Goal: Information Seeking & Learning: Learn about a topic

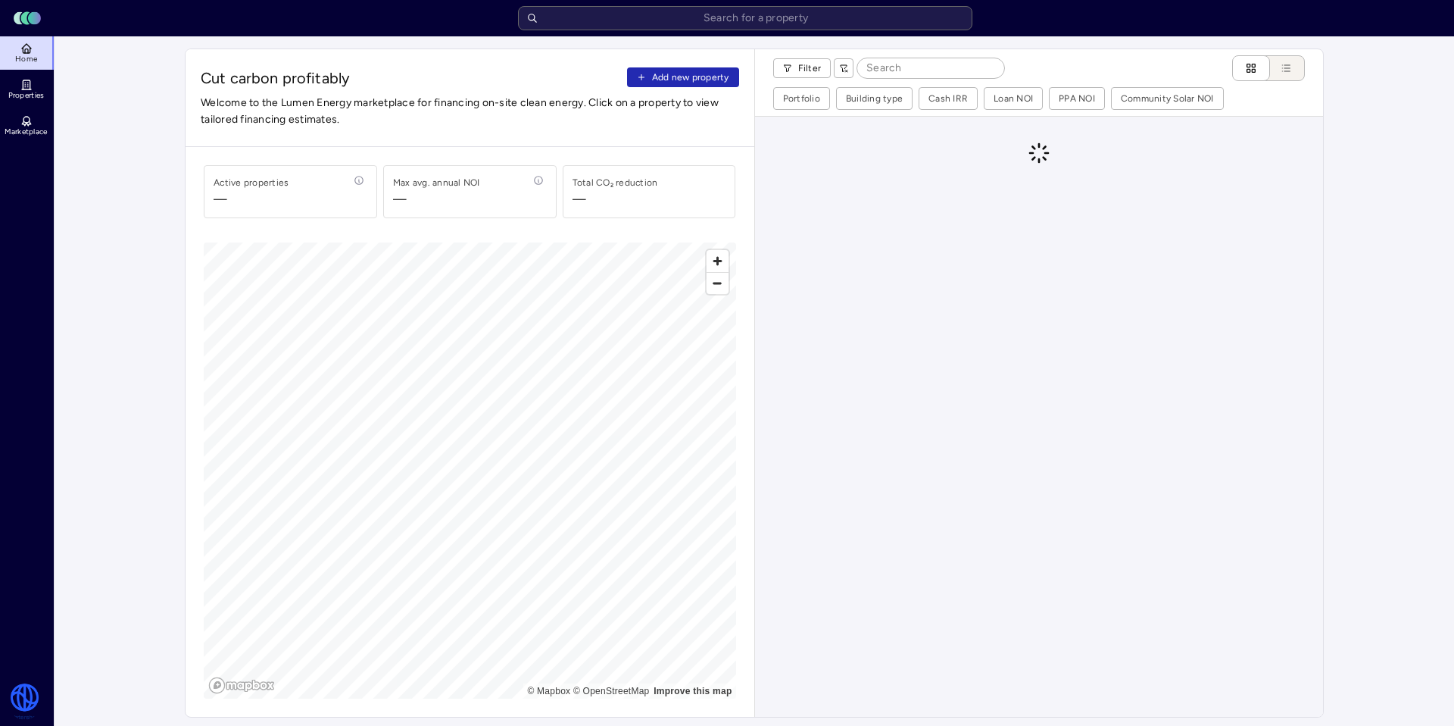
click at [599, 24] on input "text" at bounding box center [745, 18] width 454 height 24
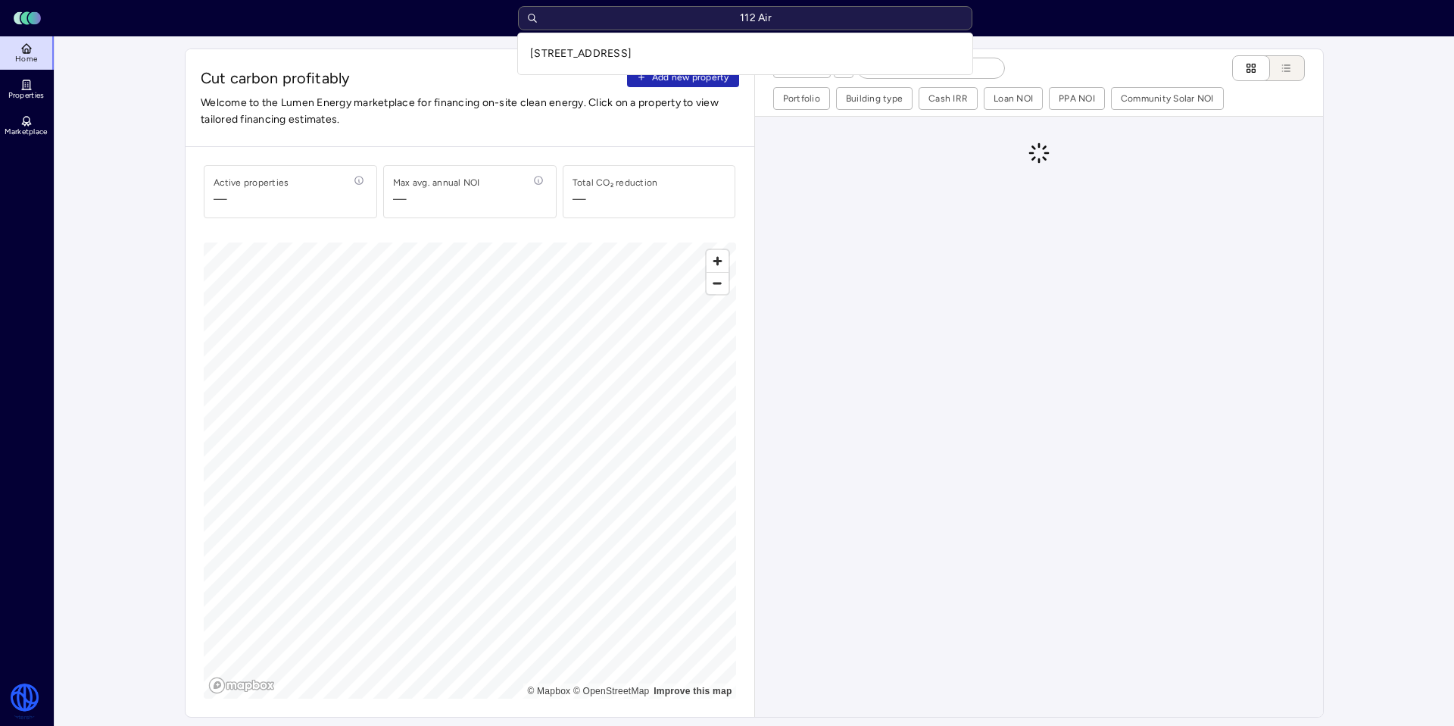
type input "112 Air"
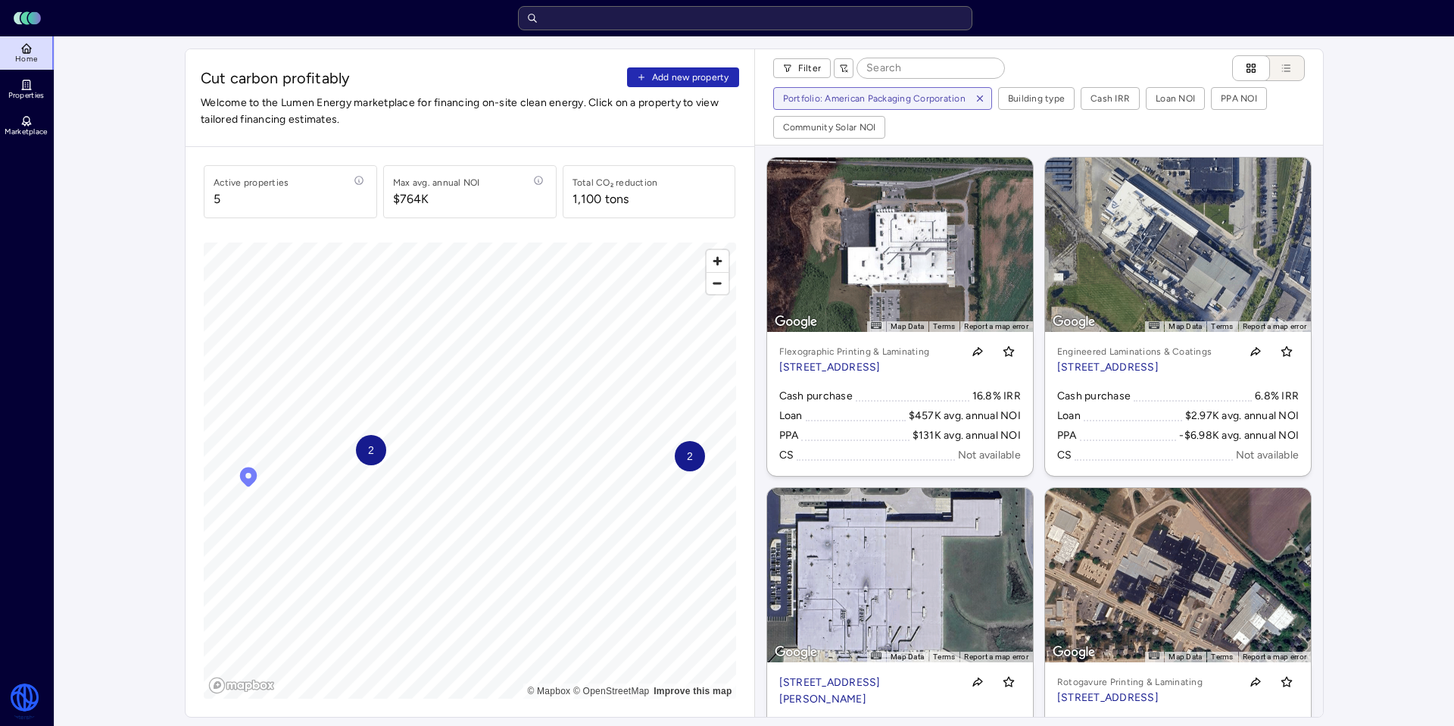
click at [977, 96] on icon "button" at bounding box center [979, 98] width 5 height 5
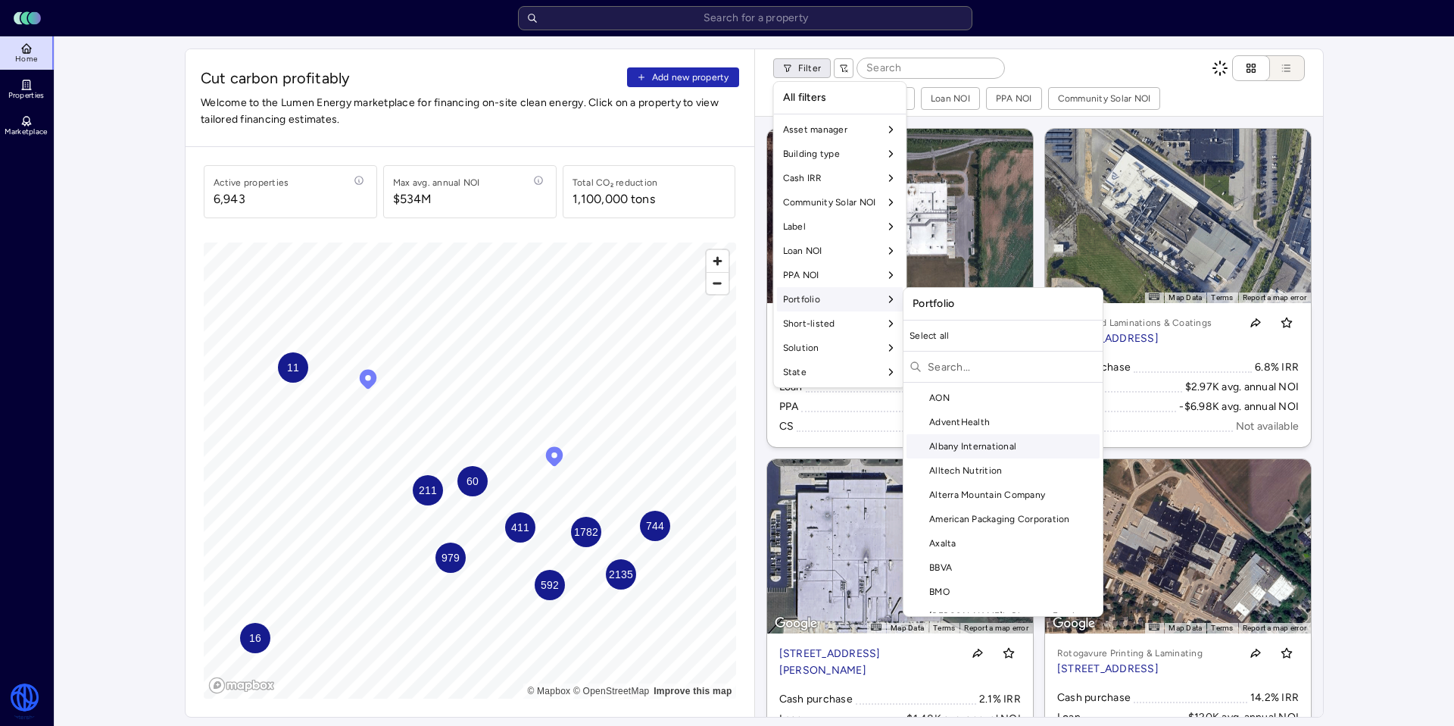
click at [950, 444] on div "Albany International" at bounding box center [1003, 446] width 193 height 24
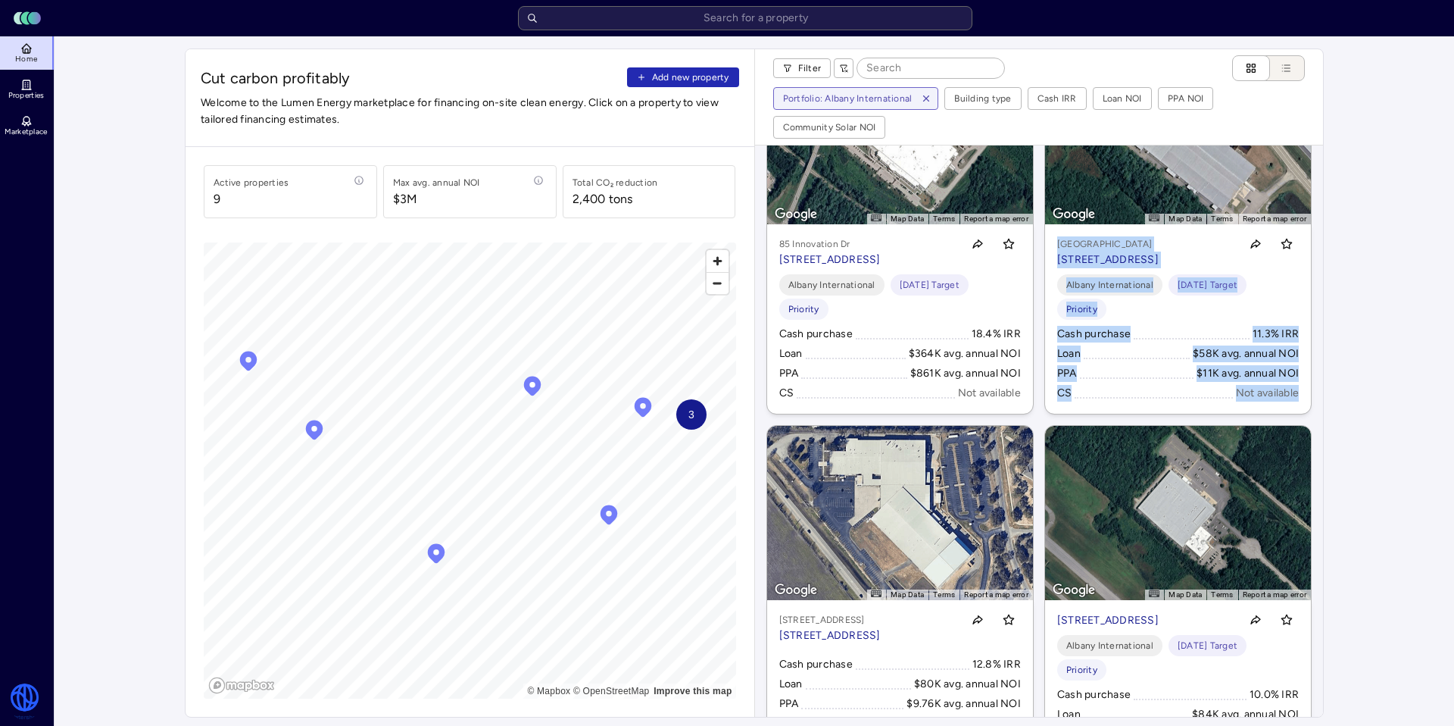
scroll to position [311, 0]
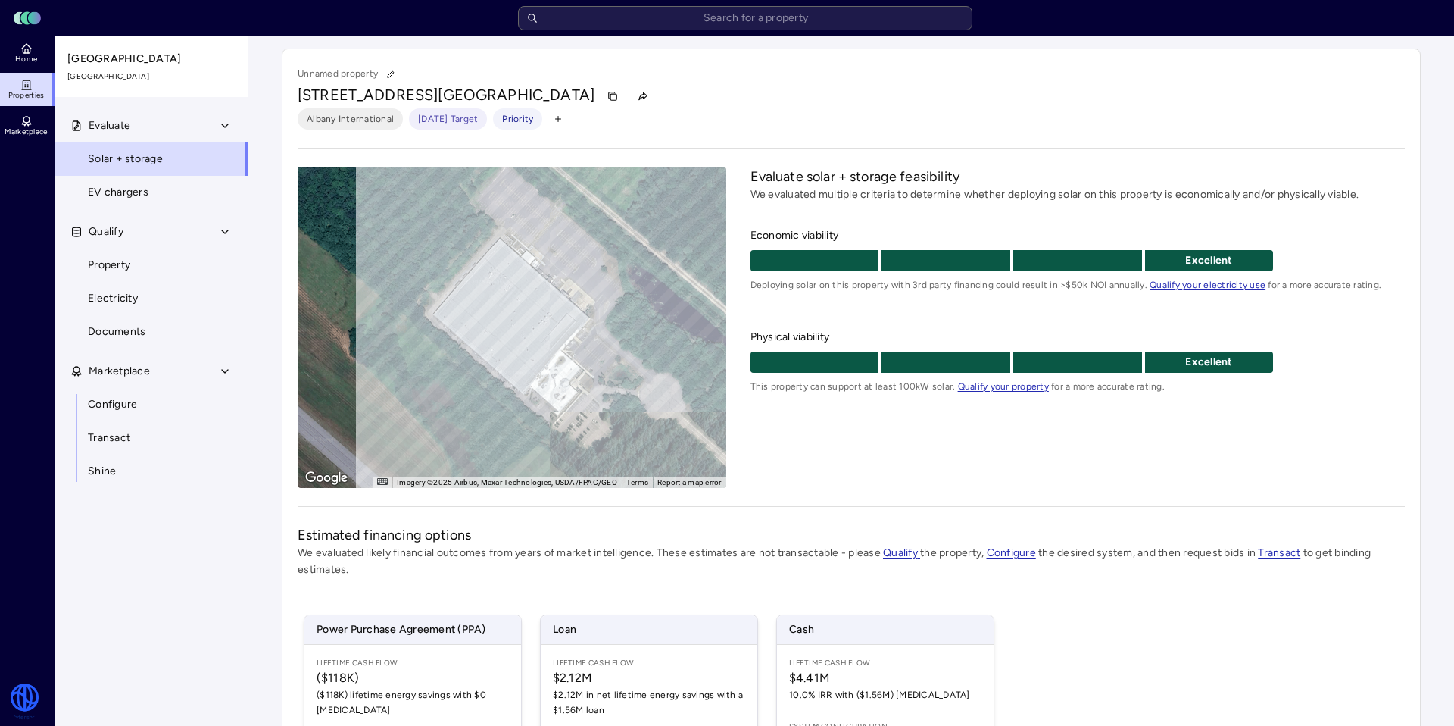
scroll to position [195, 0]
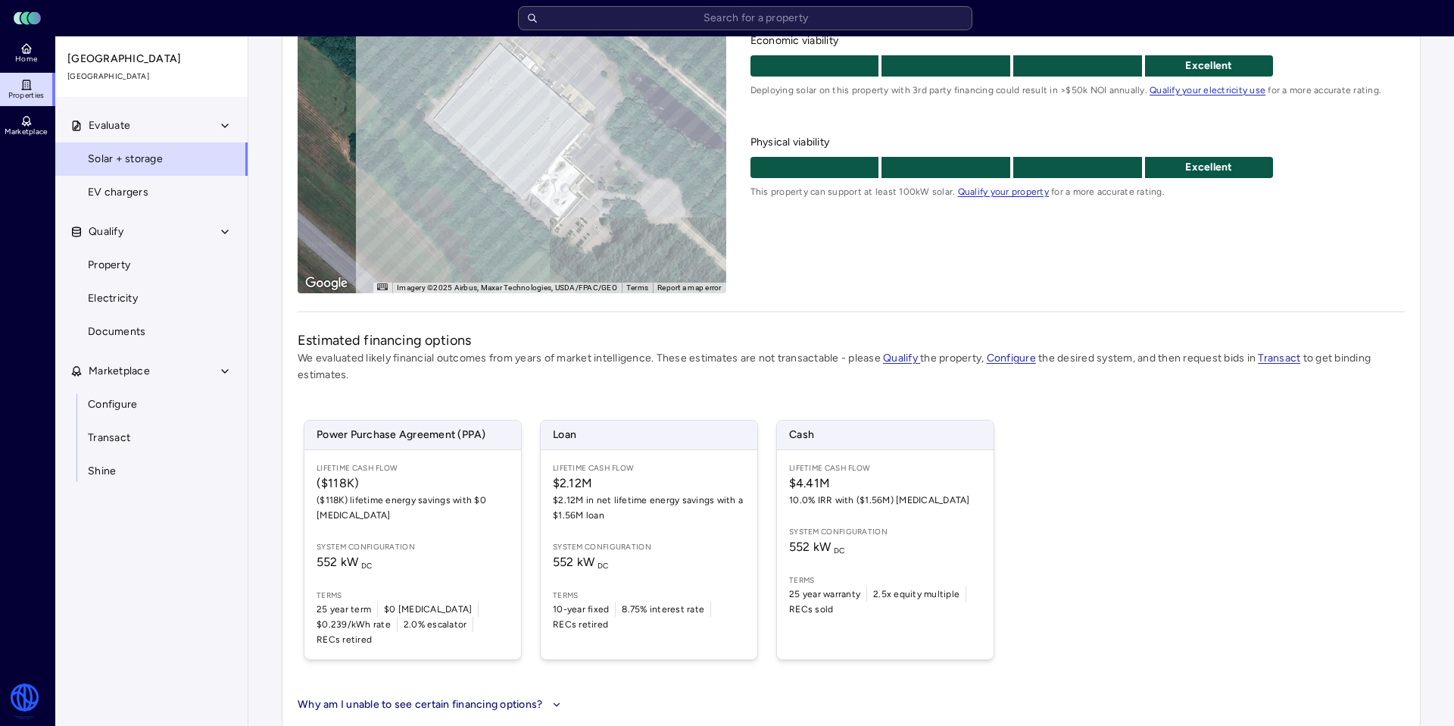
click at [159, 261] on link "Property" at bounding box center [152, 264] width 194 height 33
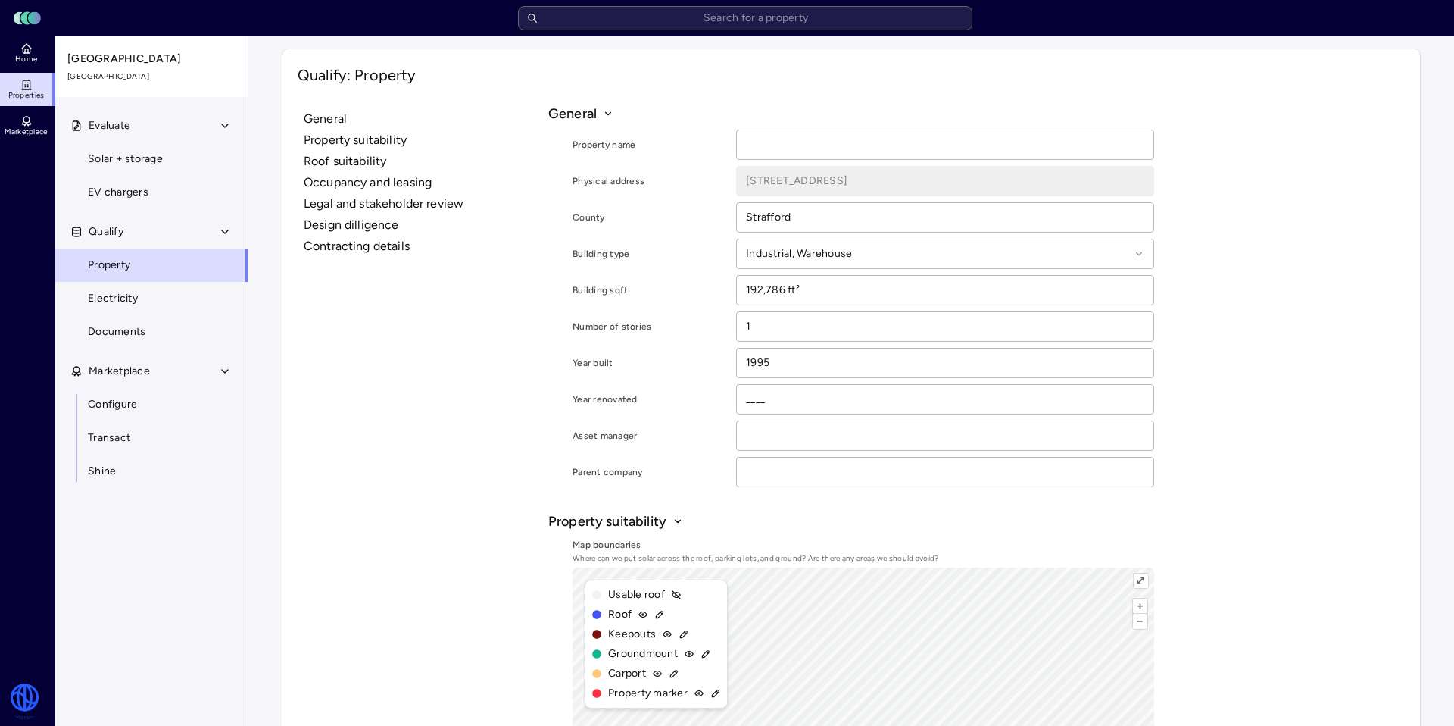
click at [132, 309] on link "Electricity" at bounding box center [152, 298] width 194 height 33
type textarea "x"
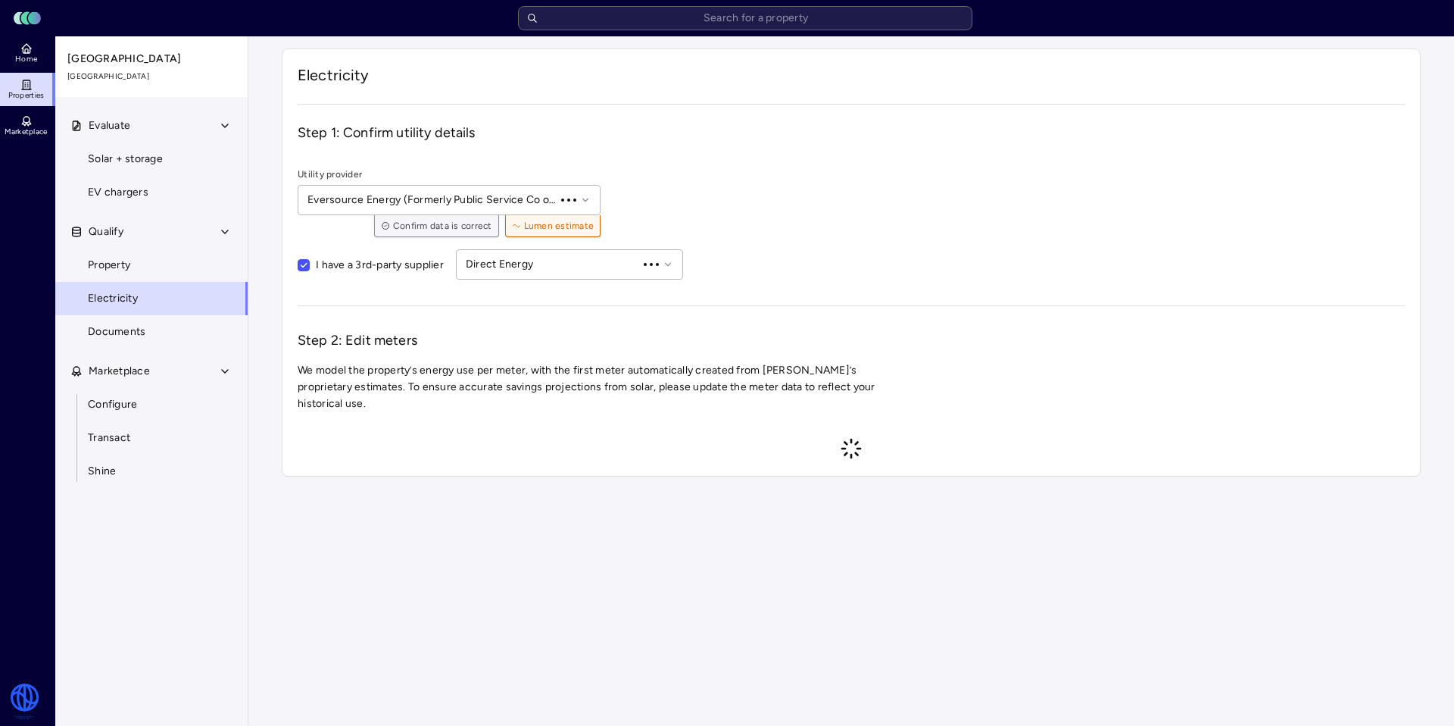
click at [141, 169] on link "Solar + storage" at bounding box center [152, 158] width 194 height 33
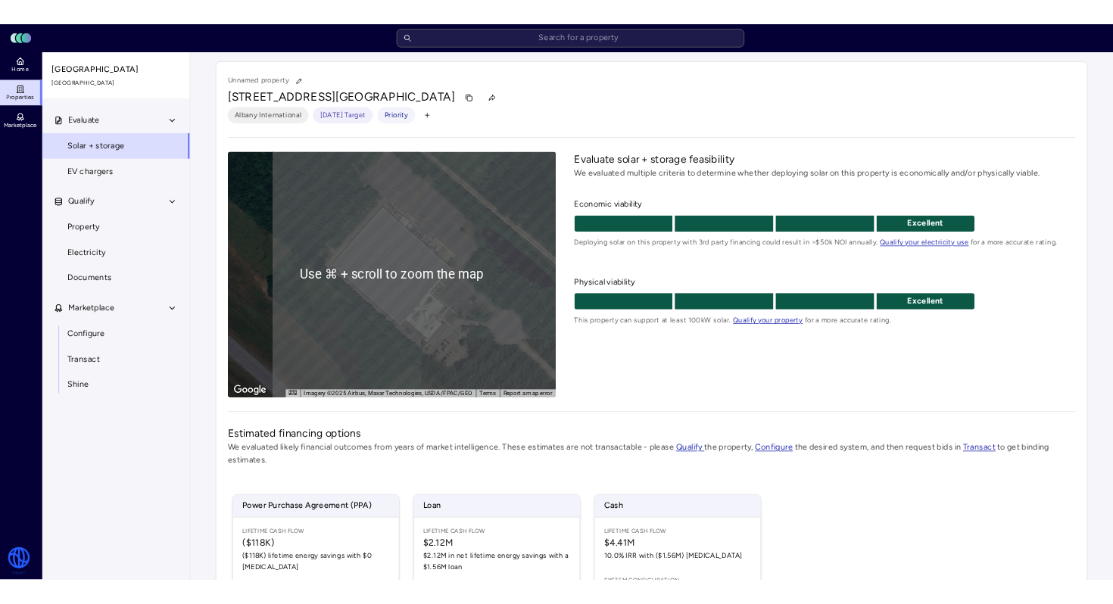
scroll to position [195, 0]
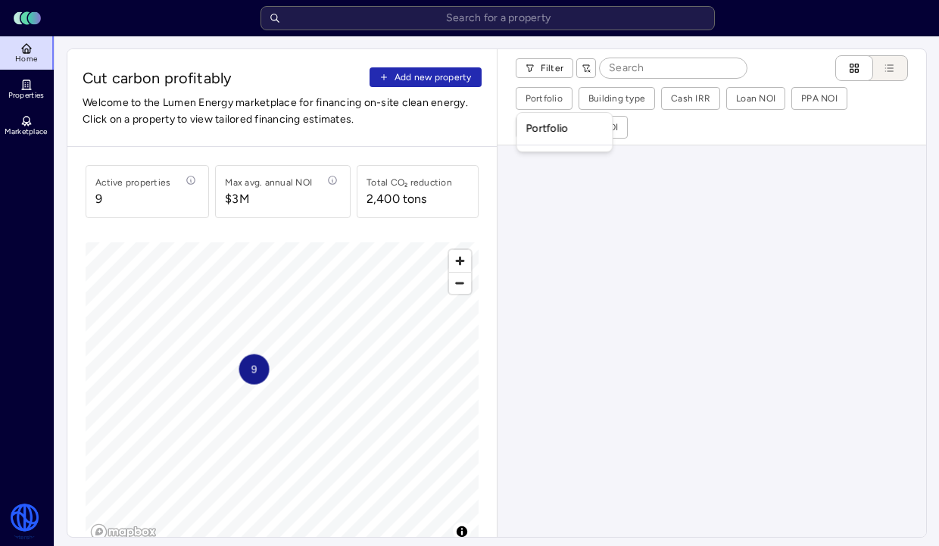
click at [557, 122] on div "Portfolio" at bounding box center [564, 129] width 89 height 26
click at [556, 134] on div "Portfolio" at bounding box center [564, 129] width 89 height 26
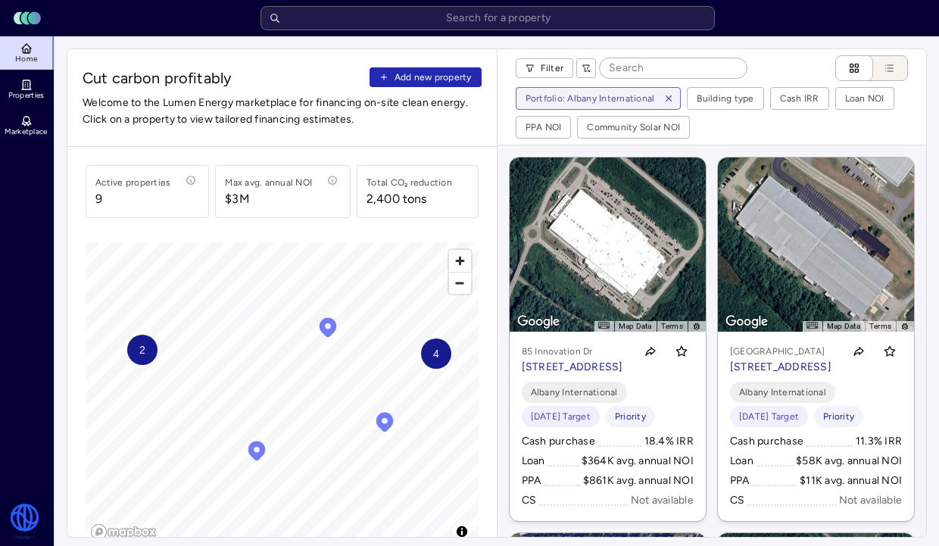
scroll to position [431, 0]
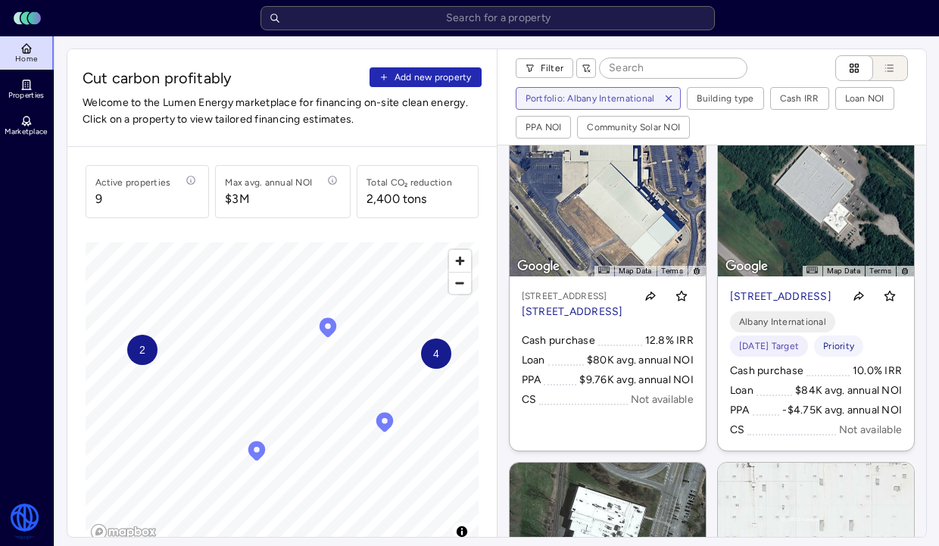
click at [740, 305] on p "216 Airport Dr, Rochester, NH 03867" at bounding box center [780, 297] width 101 height 17
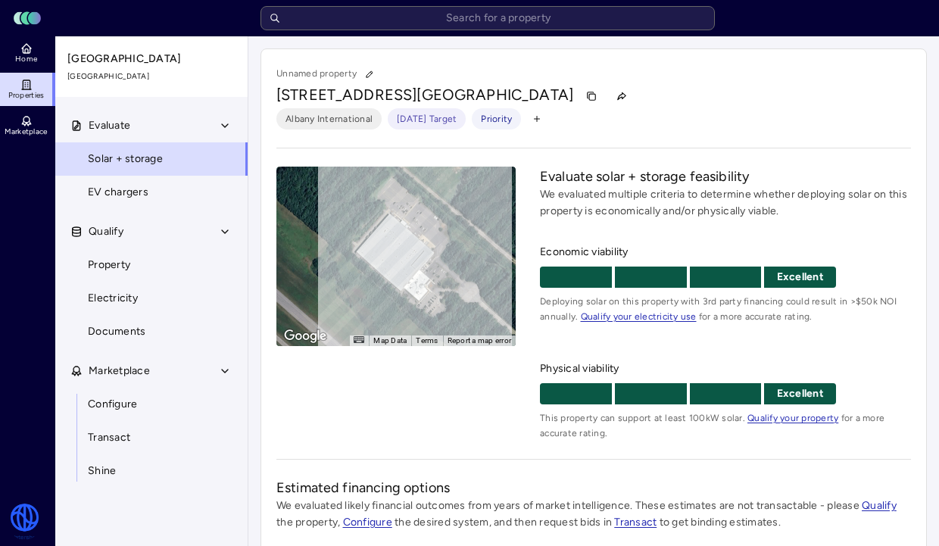
click at [174, 330] on link "Documents" at bounding box center [152, 331] width 194 height 33
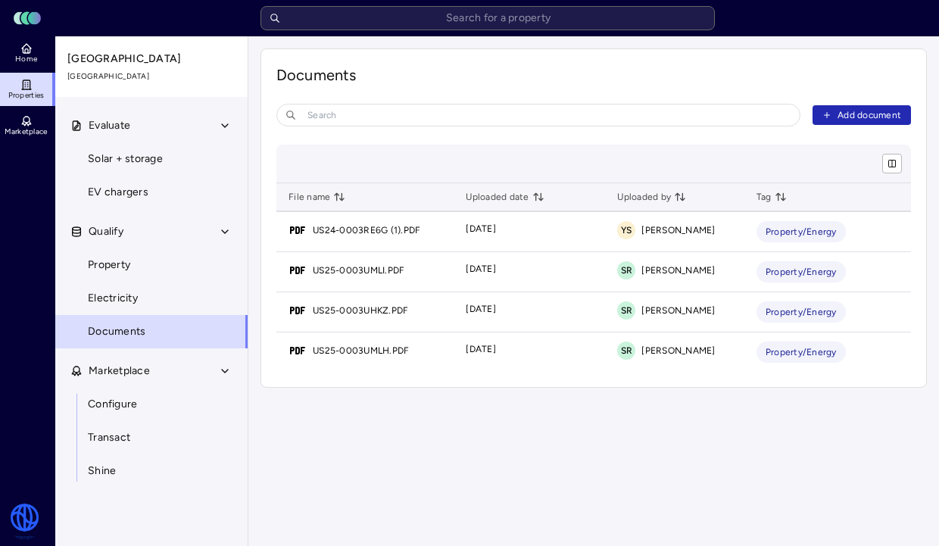
click at [146, 268] on link "Property" at bounding box center [152, 264] width 194 height 33
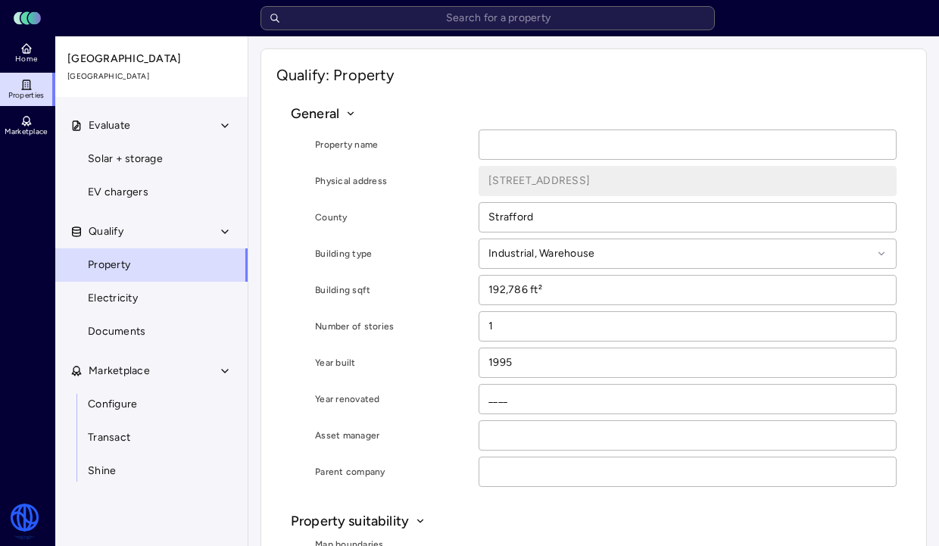
click at [136, 413] on link "Configure" at bounding box center [152, 404] width 194 height 33
type textarea "x"
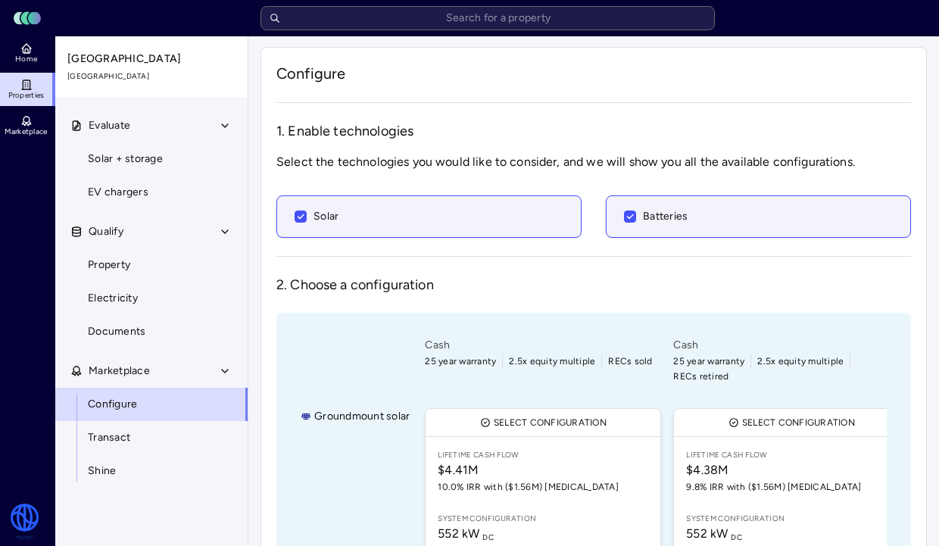
scroll to position [67, 0]
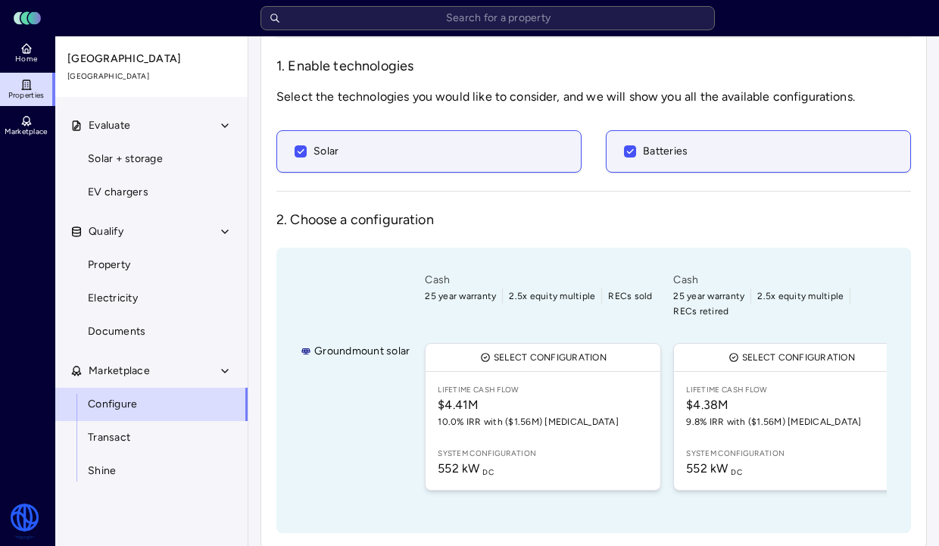
click at [137, 128] on button "Evaluate" at bounding box center [152, 125] width 194 height 33
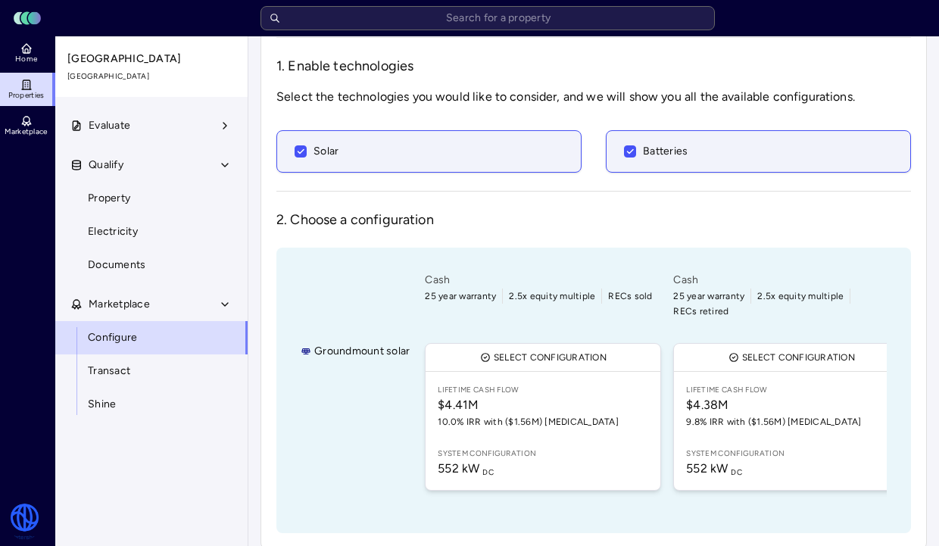
click at [170, 123] on button "Evaluate" at bounding box center [152, 125] width 194 height 33
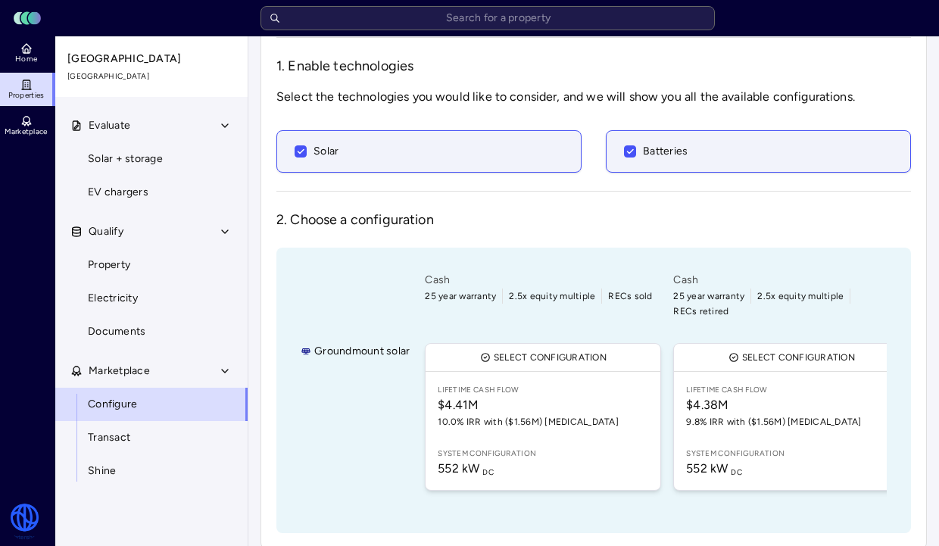
click at [151, 158] on span "Solar + storage" at bounding box center [125, 159] width 75 height 17
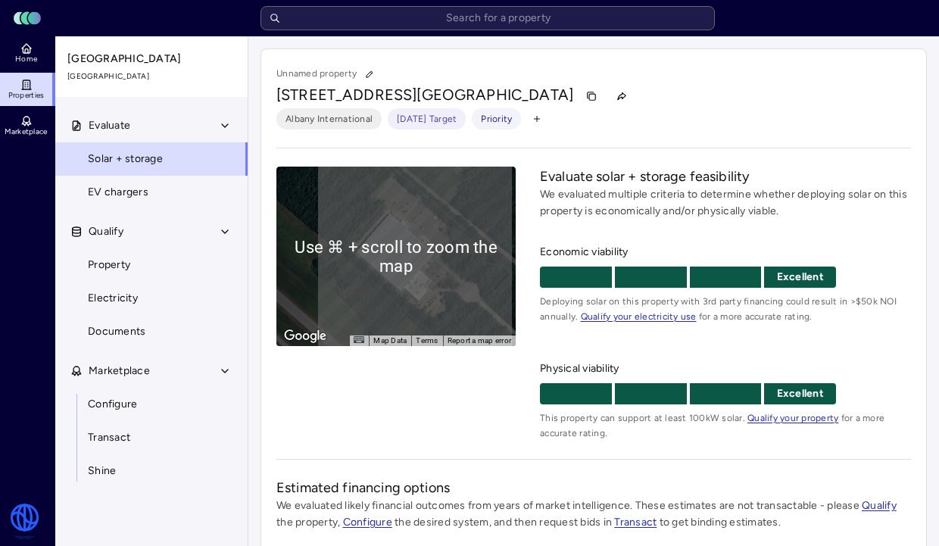
scroll to position [327, 0]
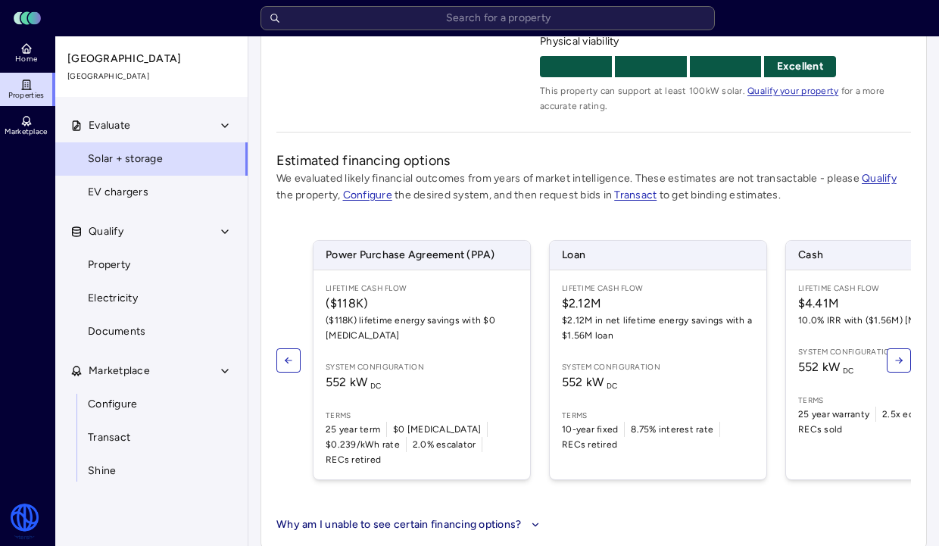
click at [740, 291] on span "Lifetime Cash Flow" at bounding box center [894, 288] width 192 height 12
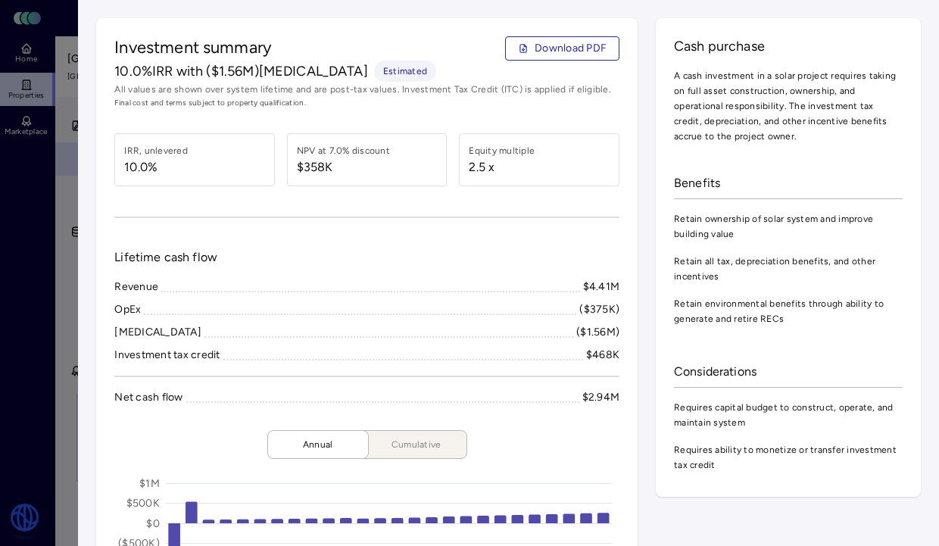
click at [565, 49] on span "Download PDF" at bounding box center [571, 48] width 72 height 17
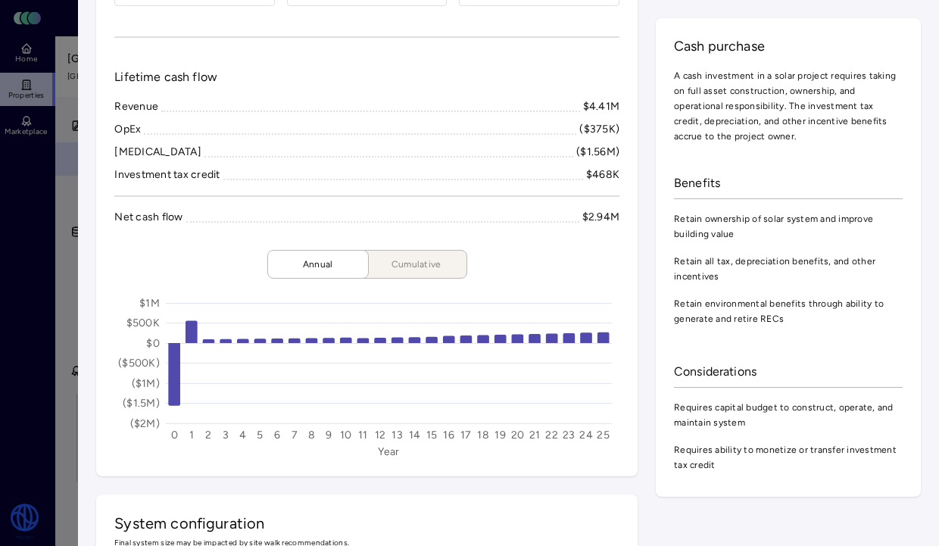
scroll to position [183, 0]
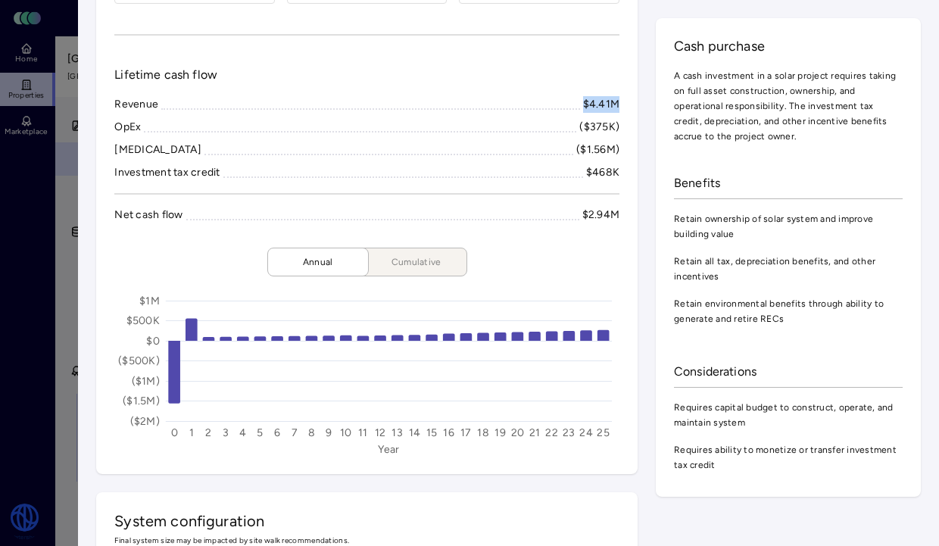
drag, startPoint x: 623, startPoint y: 105, endPoint x: 585, endPoint y: 105, distance: 37.1
click at [585, 105] on div "Investment summary Download PDF 10.0% IRR with ($1.56M) CapEx Estimated All val…" at bounding box center [367, 155] width 542 height 638
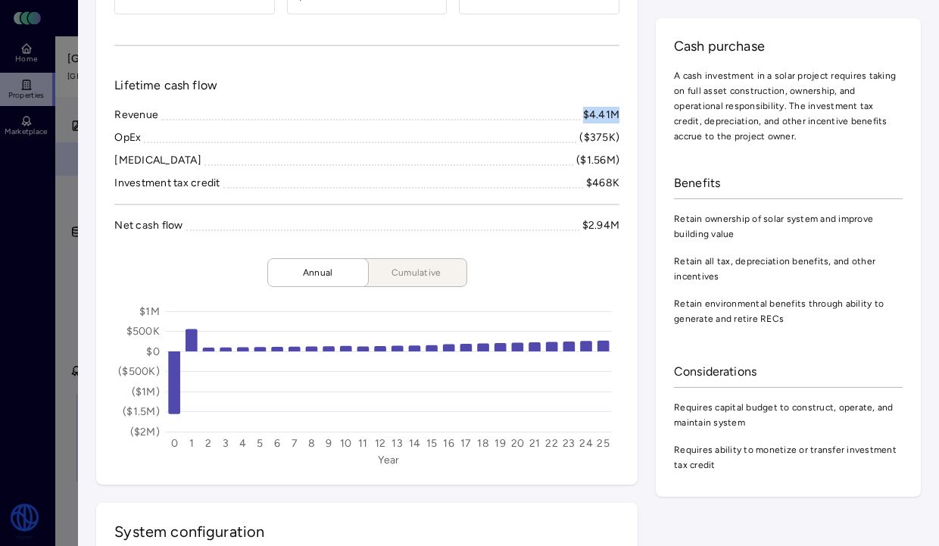
scroll to position [165, 0]
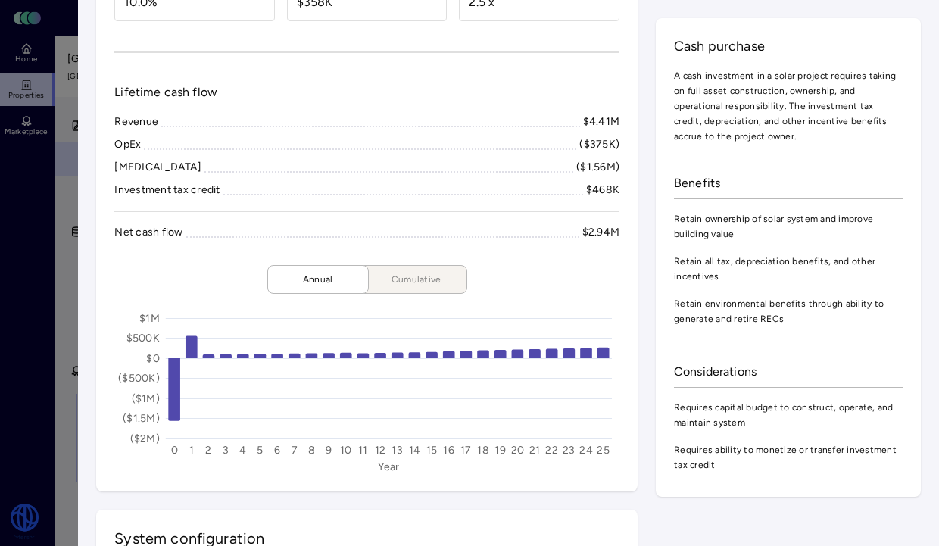
click at [557, 173] on div "CapEx ($1.56M)" at bounding box center [366, 167] width 505 height 17
click at [142, 124] on div "Revenue" at bounding box center [136, 122] width 44 height 17
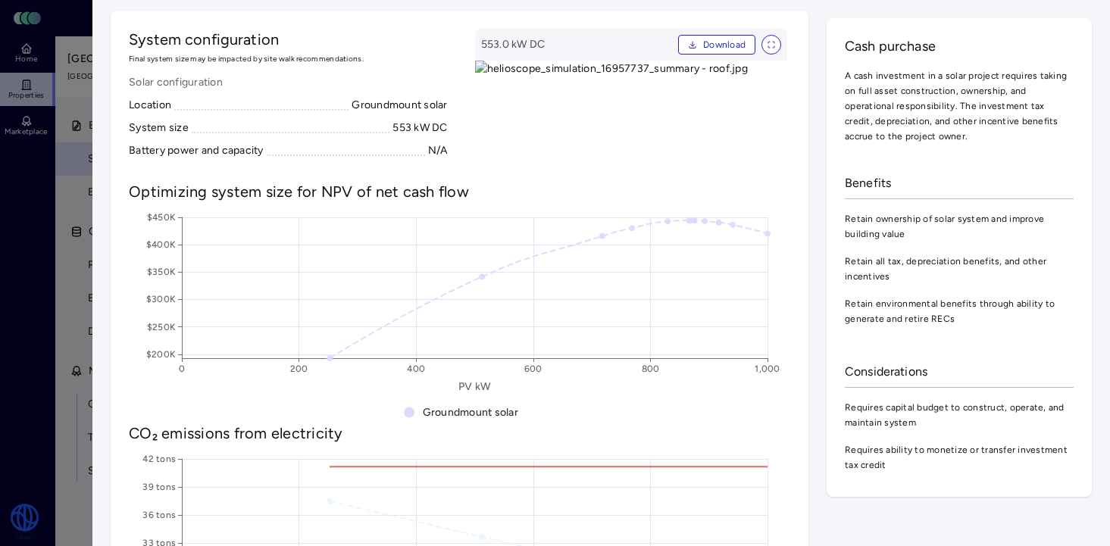
scroll to position [513, 0]
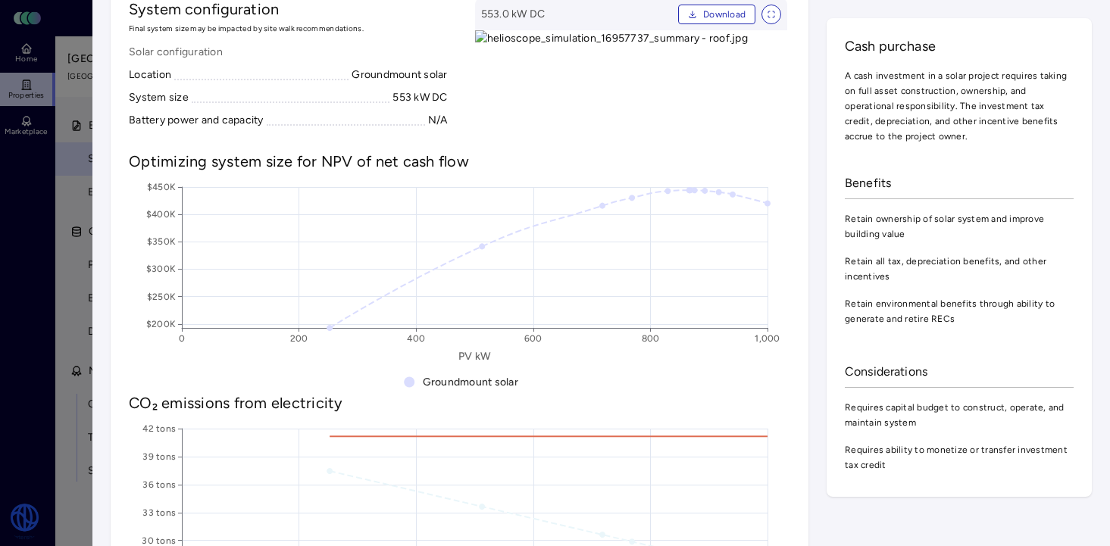
click at [64, 256] on div at bounding box center [555, 273] width 1110 height 546
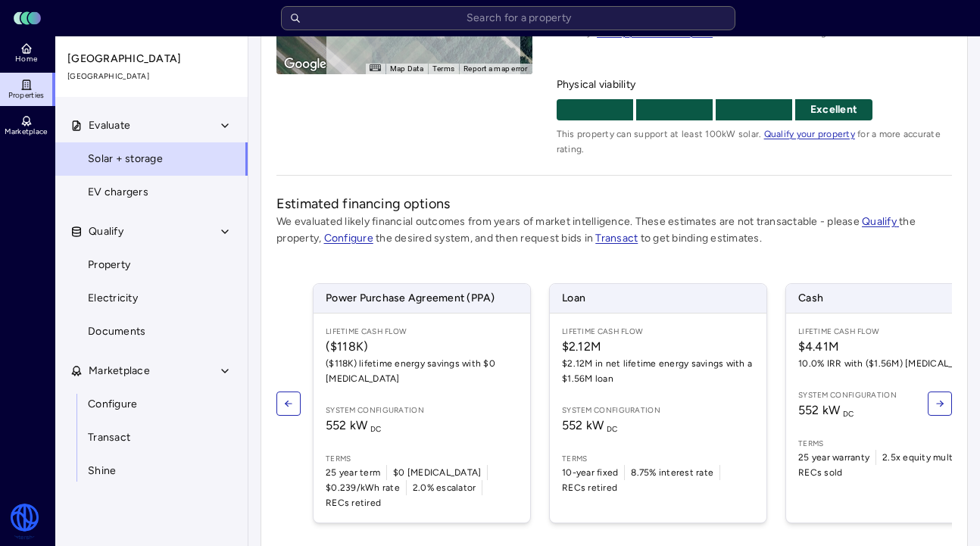
scroll to position [327, 0]
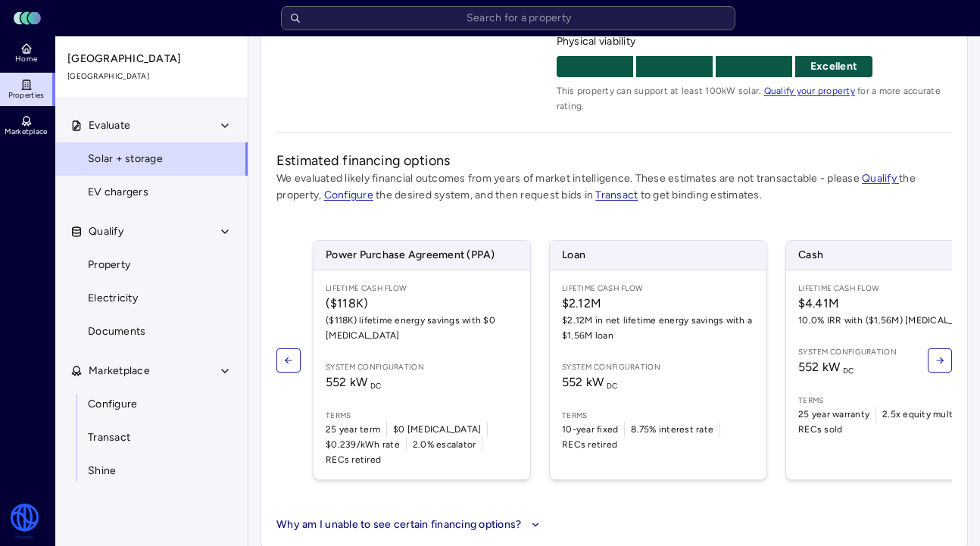
click at [623, 315] on span "$2.12M in net lifetime energy savings with a $1.56M loan" at bounding box center [658, 328] width 192 height 30
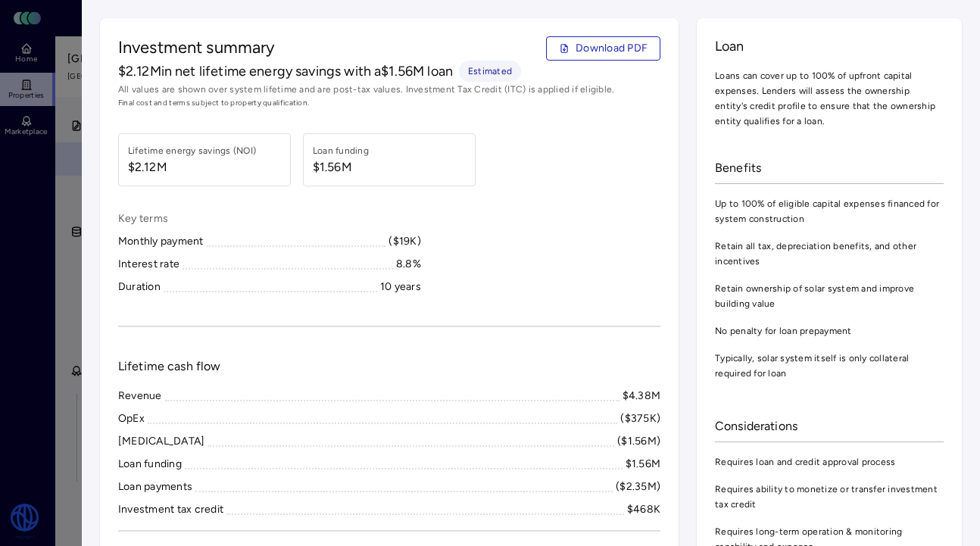
click at [61, 125] on div at bounding box center [490, 273] width 980 height 546
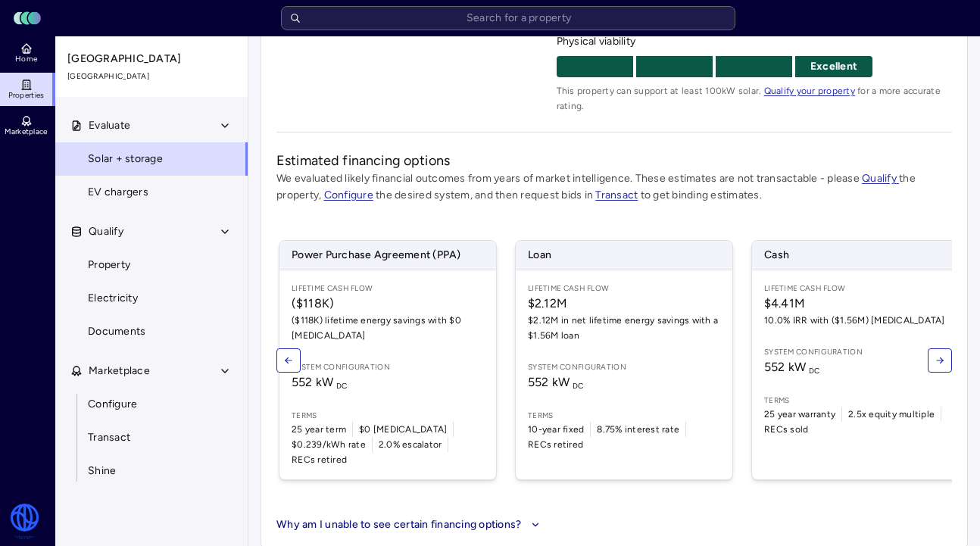
scroll to position [0, 39]
click at [654, 336] on span "$2.12M in net lifetime energy savings with a $1.56M loan" at bounding box center [619, 328] width 192 height 30
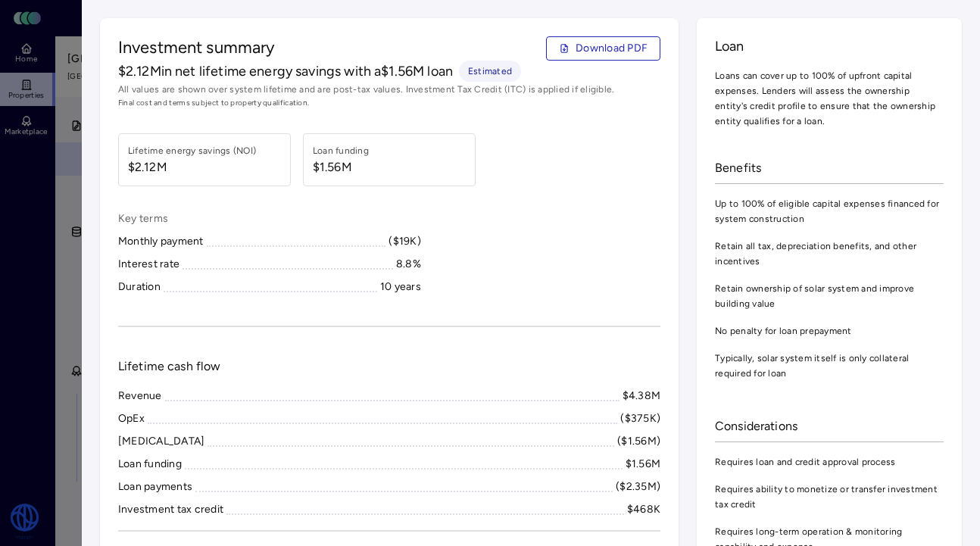
click at [594, 47] on span "Download PDF" at bounding box center [612, 48] width 72 height 17
click at [354, 271] on div "Interest rate 8.8%" at bounding box center [269, 264] width 303 height 17
drag, startPoint x: 392, startPoint y: 267, endPoint x: 423, endPoint y: 267, distance: 31.1
click at [423, 267] on div "Key terms Monthly payment ($19K) Interest rate 8.8% Duration 10 years" at bounding box center [389, 253] width 542 height 85
click at [420, 285] on div "Key terms Monthly payment ($19K) Interest rate 8.8% Duration 10 years" at bounding box center [389, 253] width 542 height 85
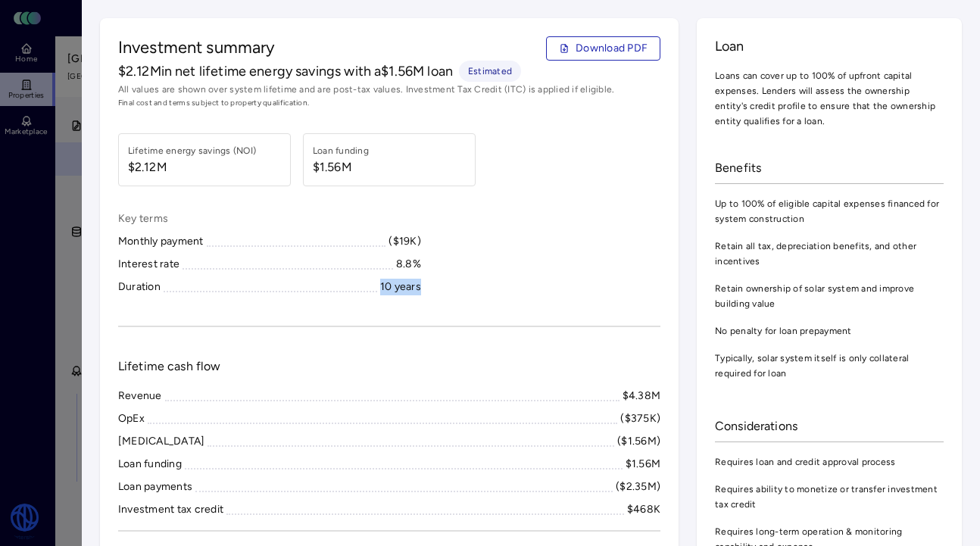
drag, startPoint x: 423, startPoint y: 293, endPoint x: 374, endPoint y: 292, distance: 48.5
click at [374, 292] on div "Key terms Monthly payment ($19K) Interest rate 8.8% Duration 10 years" at bounding box center [389, 253] width 542 height 85
drag, startPoint x: 392, startPoint y: 246, endPoint x: 457, endPoint y: 246, distance: 65.1
click at [456, 246] on div "Key terms Monthly payment ($19K) Interest rate 8.8% Duration 10 years" at bounding box center [389, 253] width 542 height 85
click at [460, 212] on div "Key terms Monthly payment ($19K) Interest rate 8.8% Duration 10 years" at bounding box center [389, 253] width 542 height 85
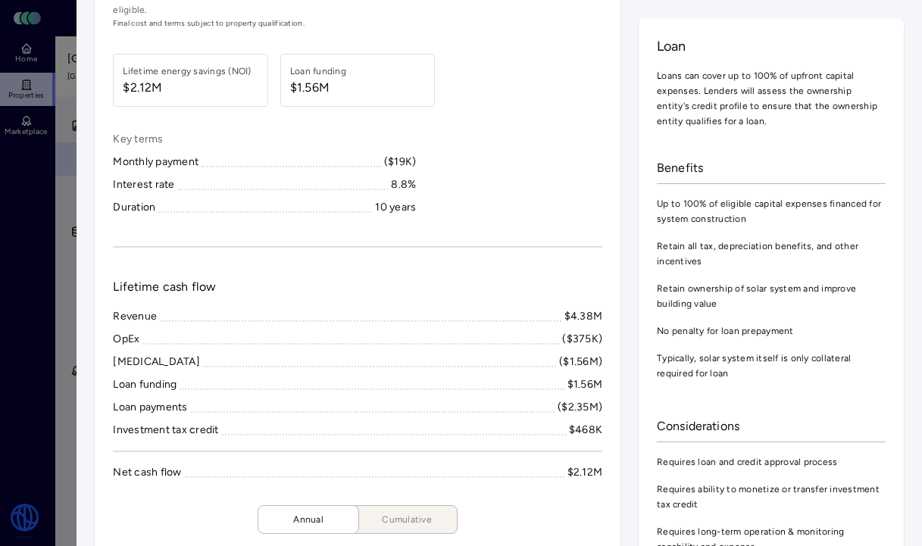
scroll to position [97, 0]
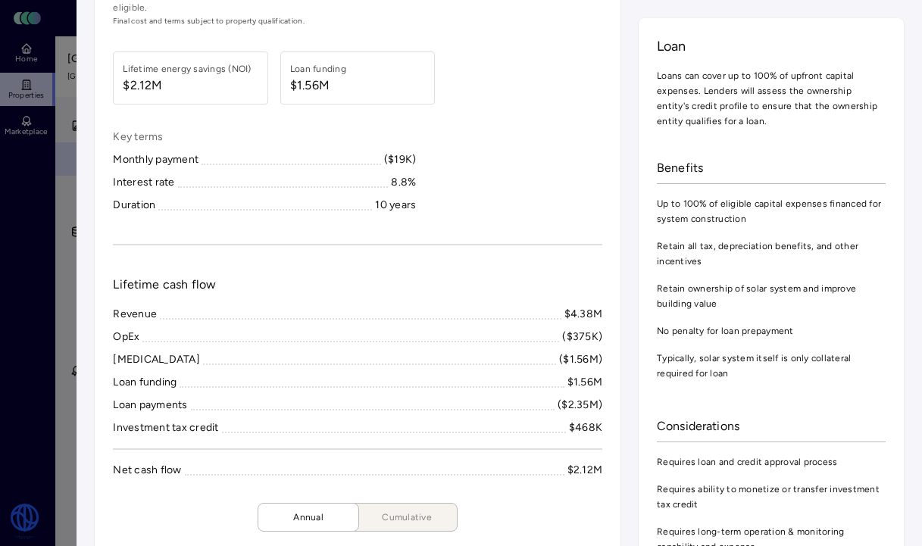
click at [21, 167] on div at bounding box center [461, 273] width 922 height 546
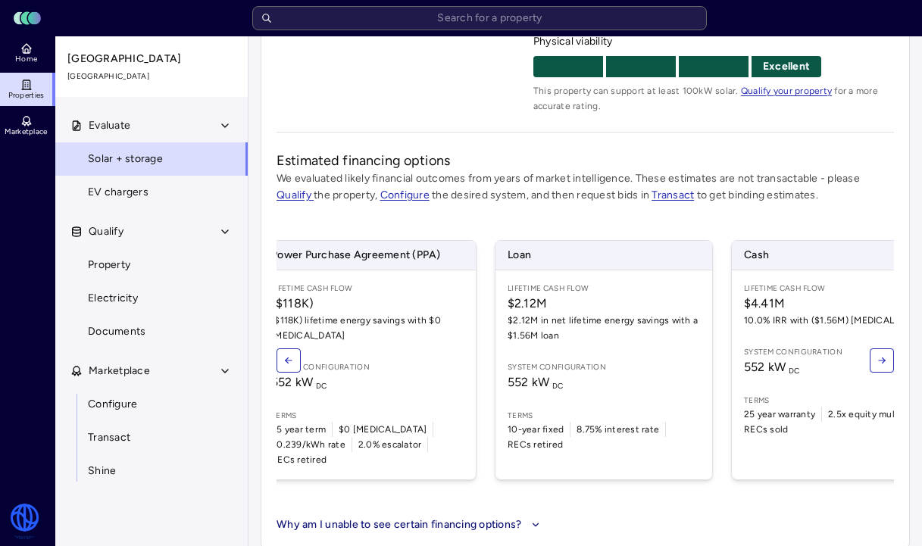
scroll to position [0, 56]
click at [651, 392] on div "Lifetime Cash Flow $2.12M $2.12M in net lifetime energy savings with a $1.56M l…" at bounding box center [602, 374] width 217 height 209
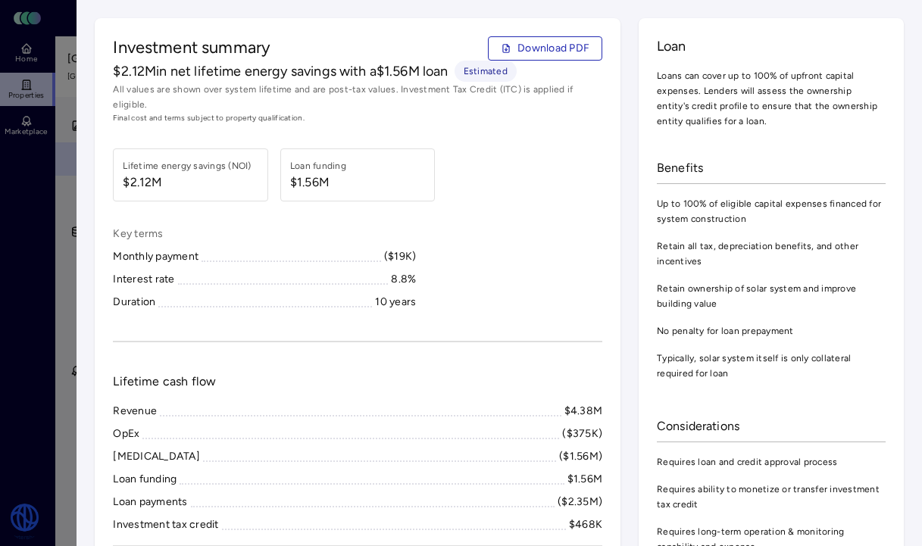
click at [539, 58] on button "Download PDF" at bounding box center [545, 48] width 114 height 24
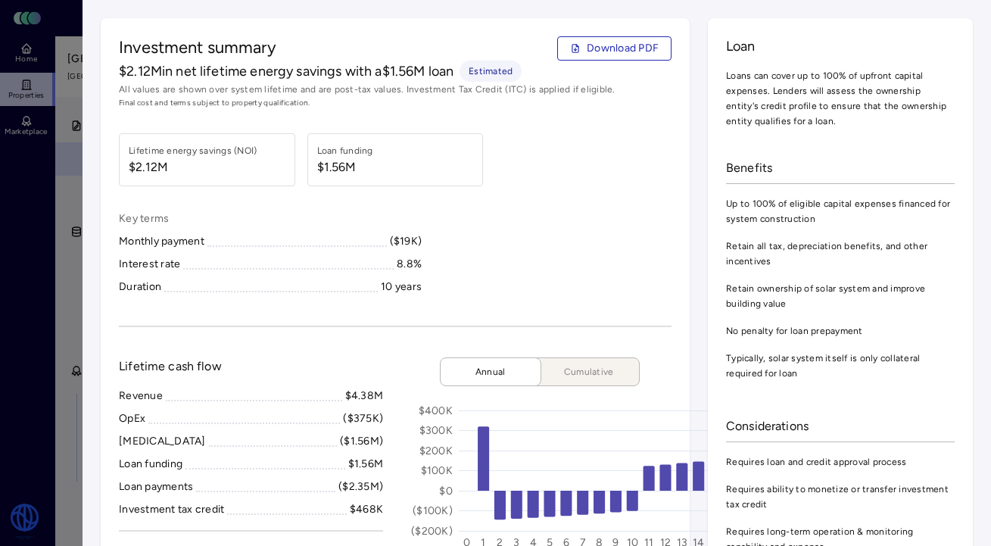
scroll to position [0, 16]
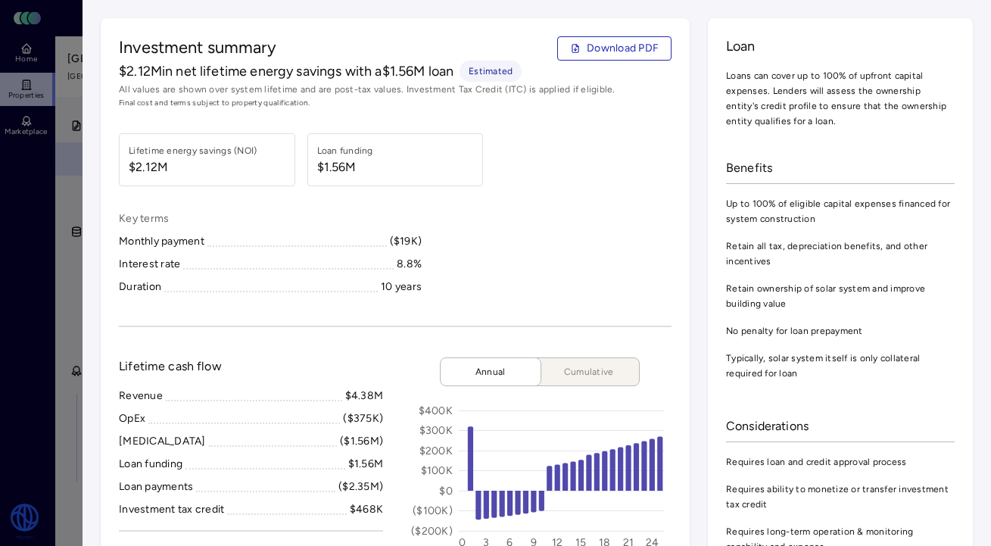
click at [56, 313] on div at bounding box center [495, 273] width 991 height 546
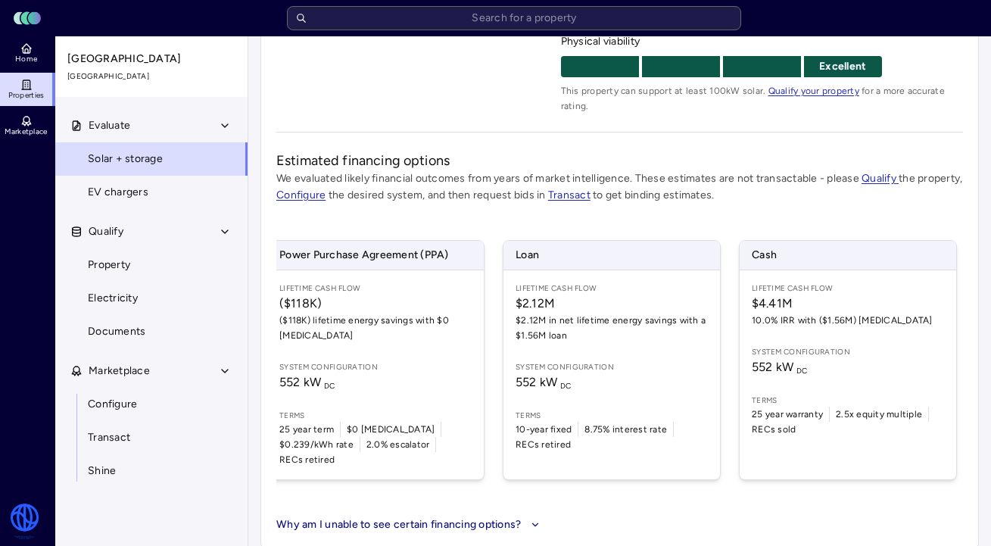
click at [565, 316] on span "$2.12M in net lifetime energy savings with a $1.56M loan" at bounding box center [612, 328] width 192 height 30
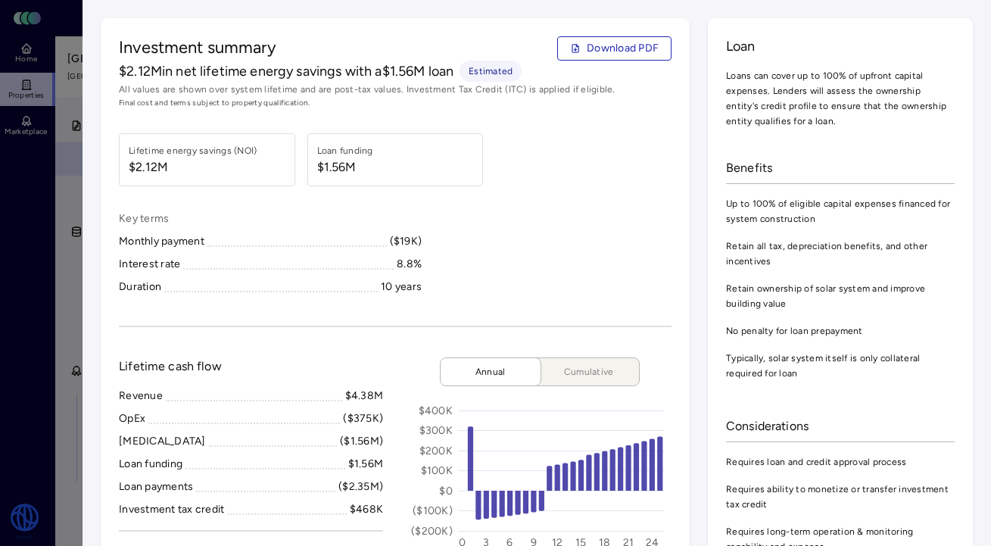
click at [635, 54] on span "Download PDF" at bounding box center [623, 48] width 72 height 17
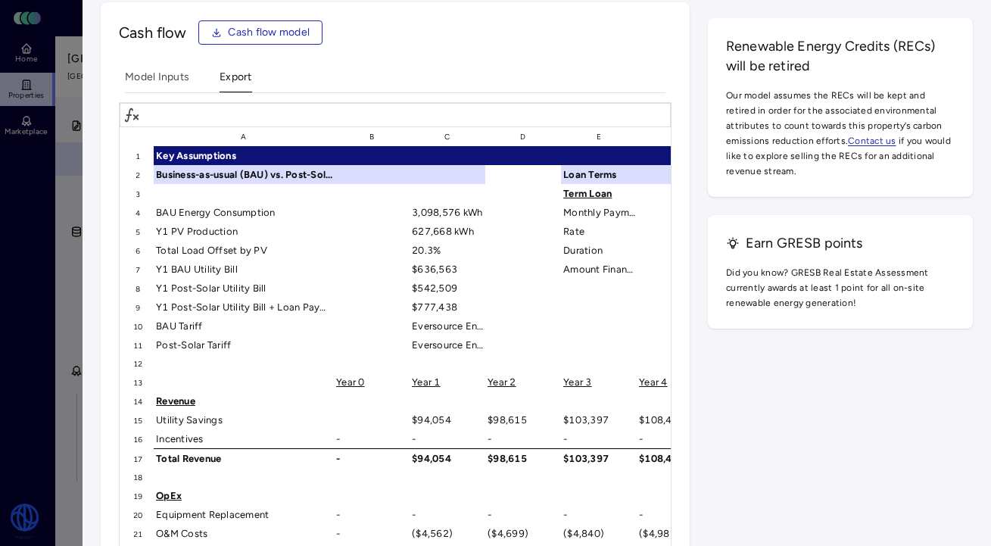
scroll to position [2646, 0]
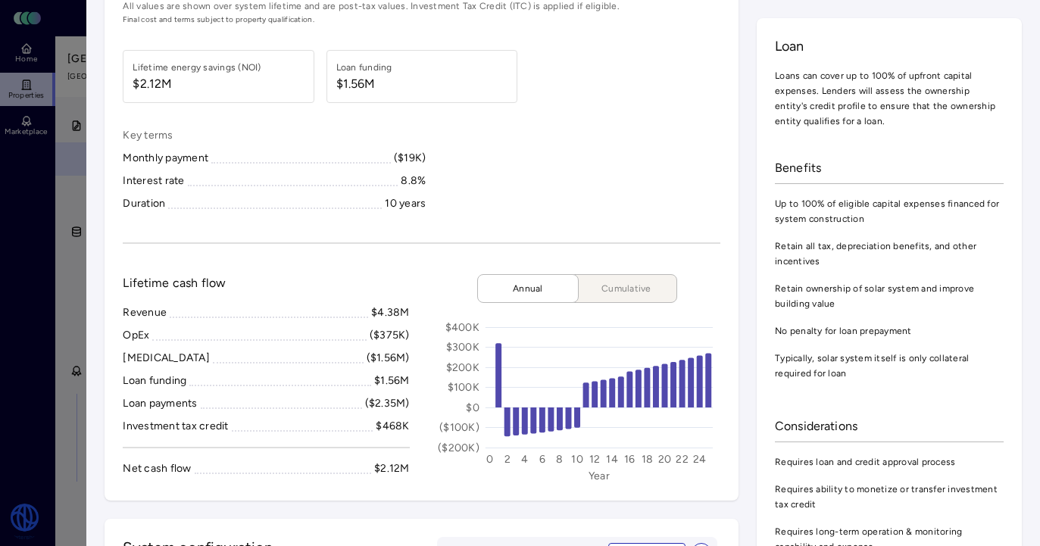
scroll to position [93, 0]
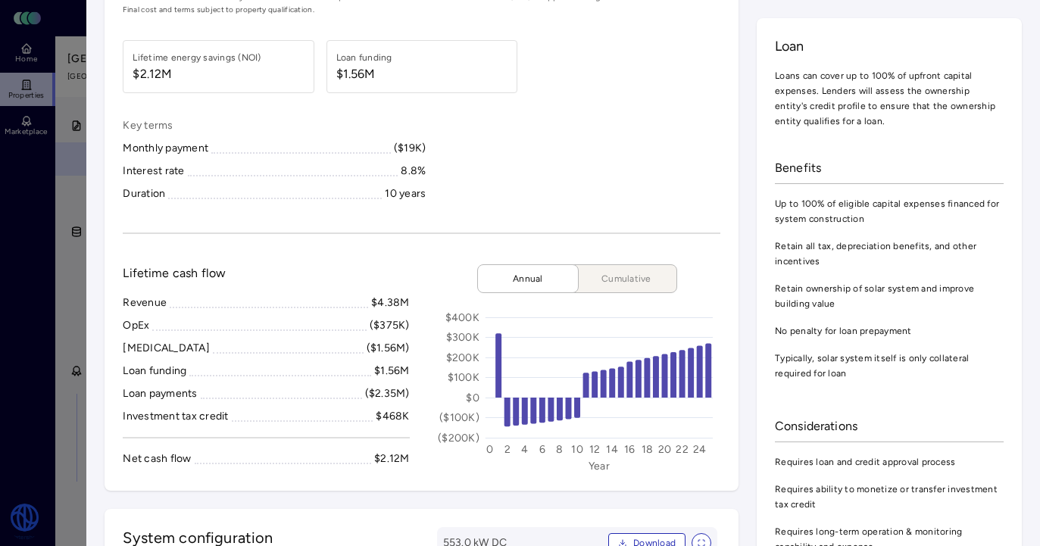
click at [671, 276] on button "Cumulative" at bounding box center [620, 278] width 114 height 29
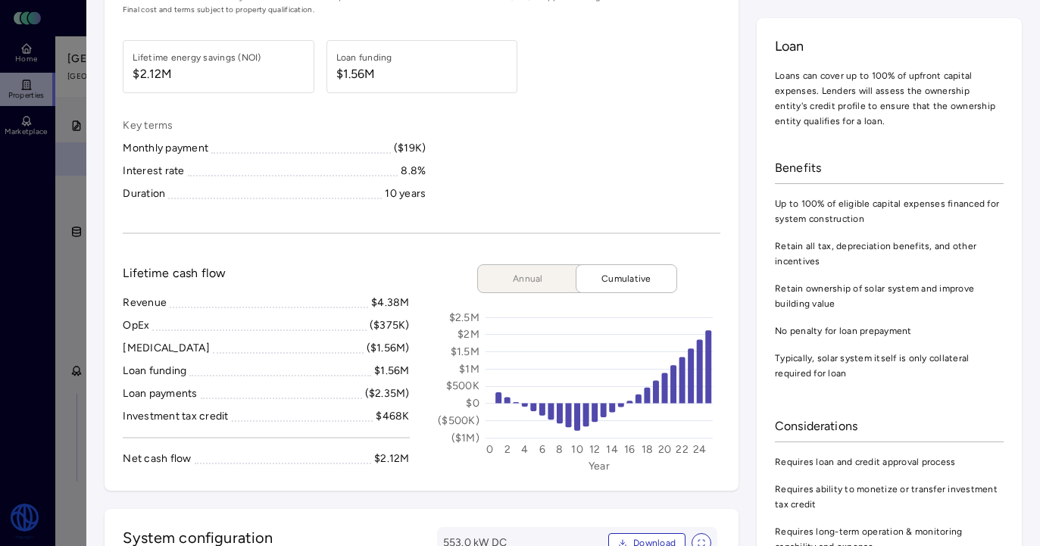
click at [532, 272] on span "Annual" at bounding box center [528, 278] width 76 height 15
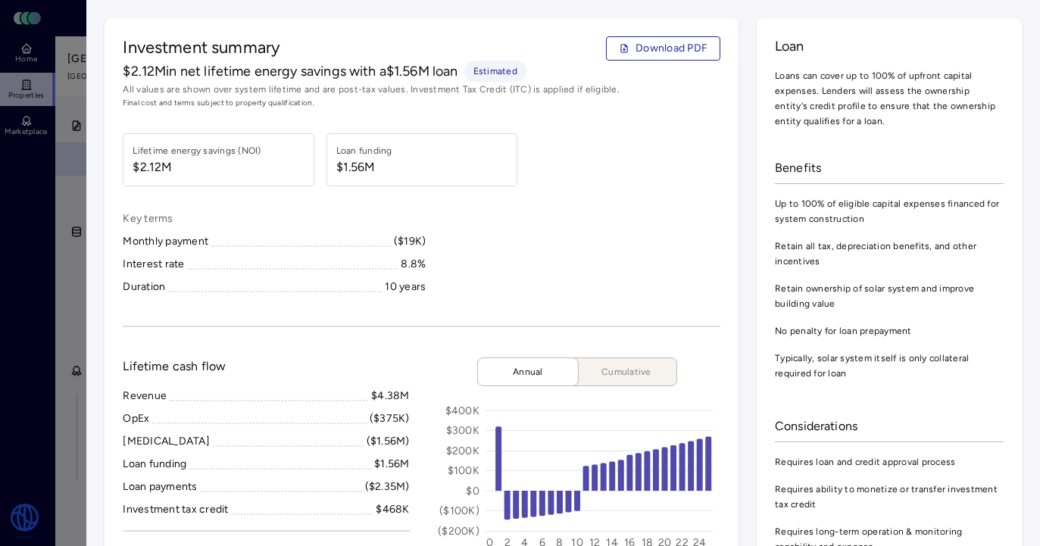
scroll to position [121, 0]
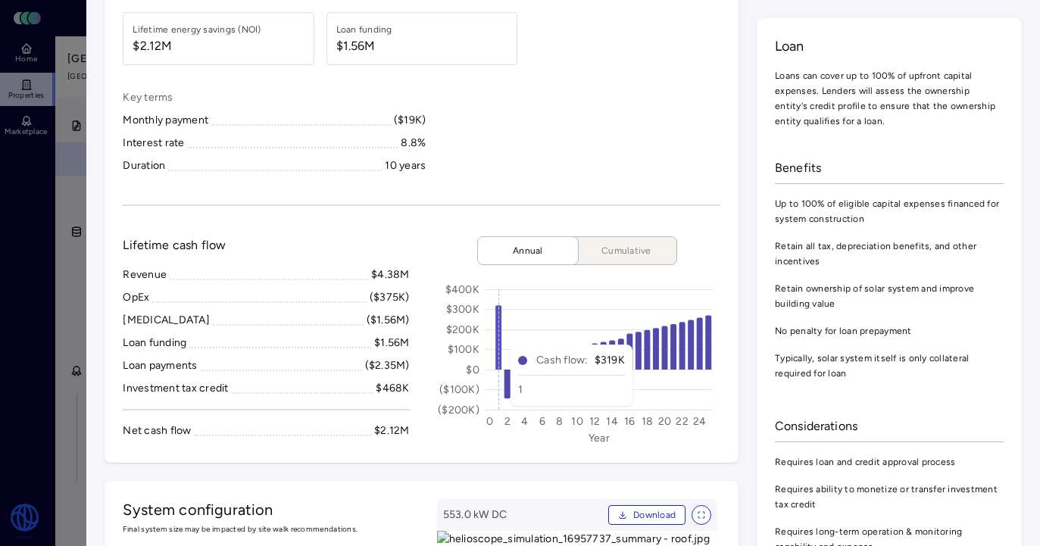
click at [495, 329] on icon at bounding box center [498, 337] width 6 height 64
click at [599, 241] on button "Cumulative" at bounding box center [620, 250] width 114 height 29
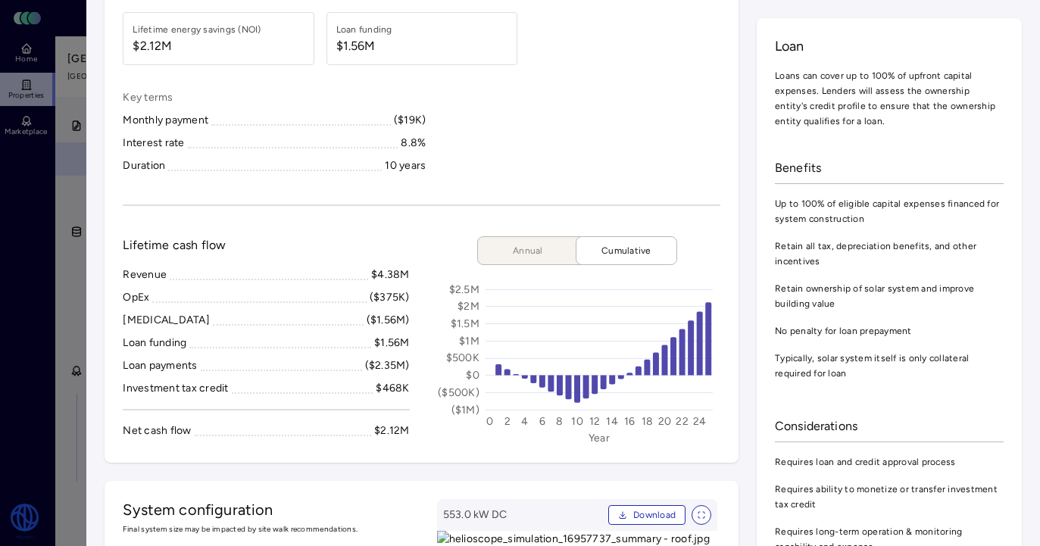
click at [545, 252] on span "Annual" at bounding box center [528, 250] width 76 height 15
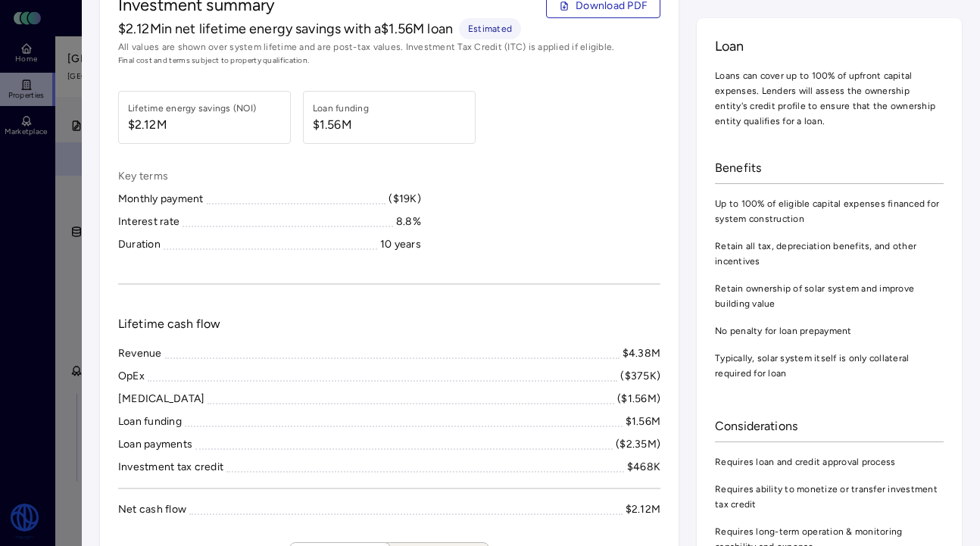
scroll to position [0, 0]
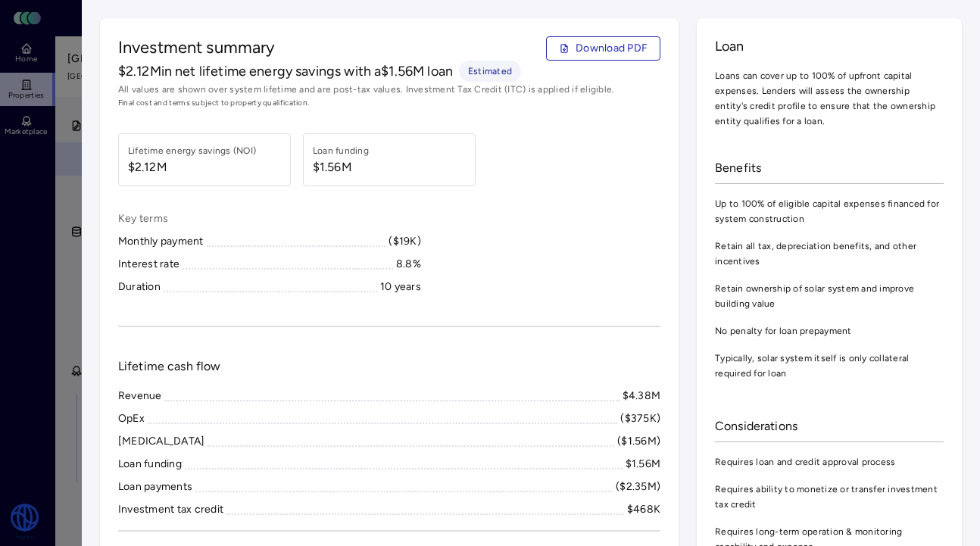
click at [72, 151] on div at bounding box center [490, 273] width 980 height 546
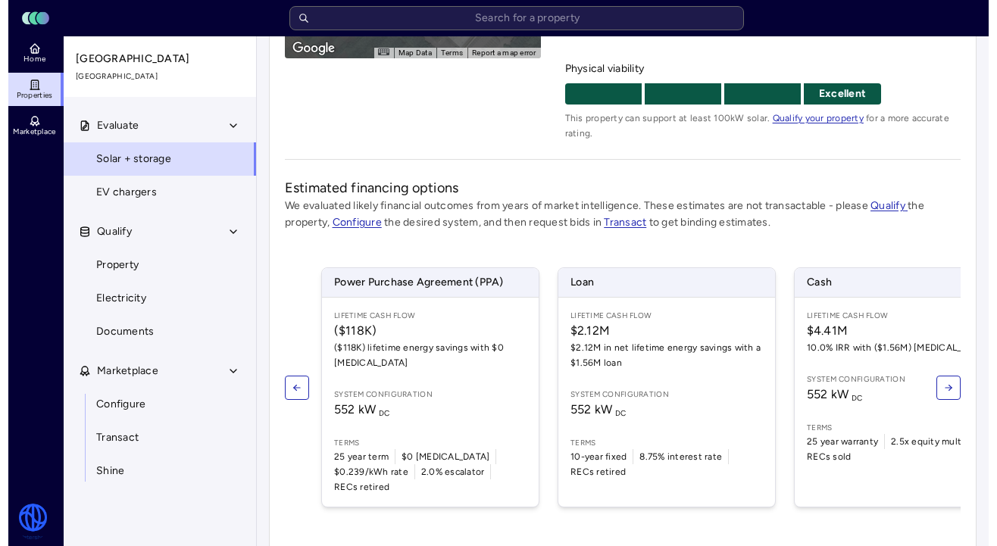
scroll to position [327, 0]
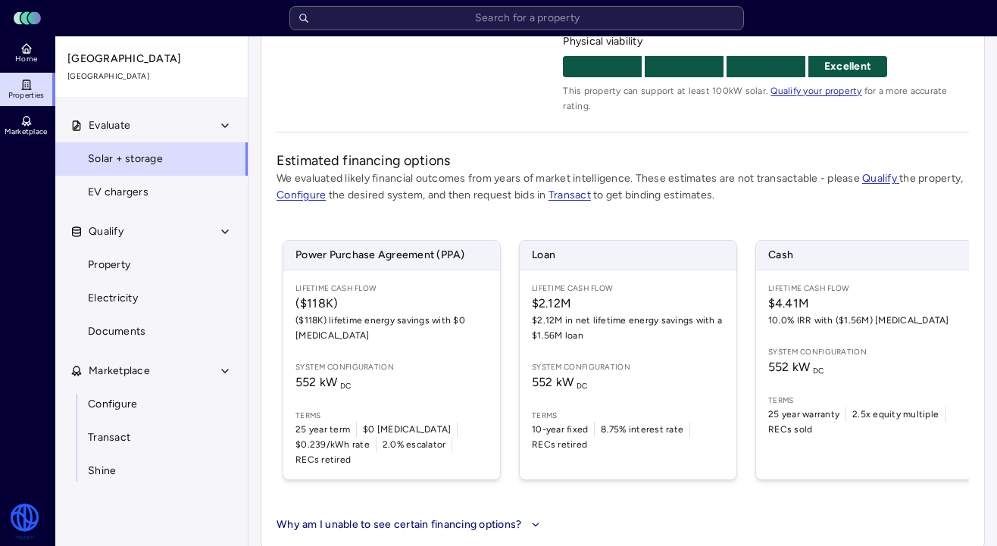
click at [576, 250] on span "Loan" at bounding box center [628, 255] width 217 height 29
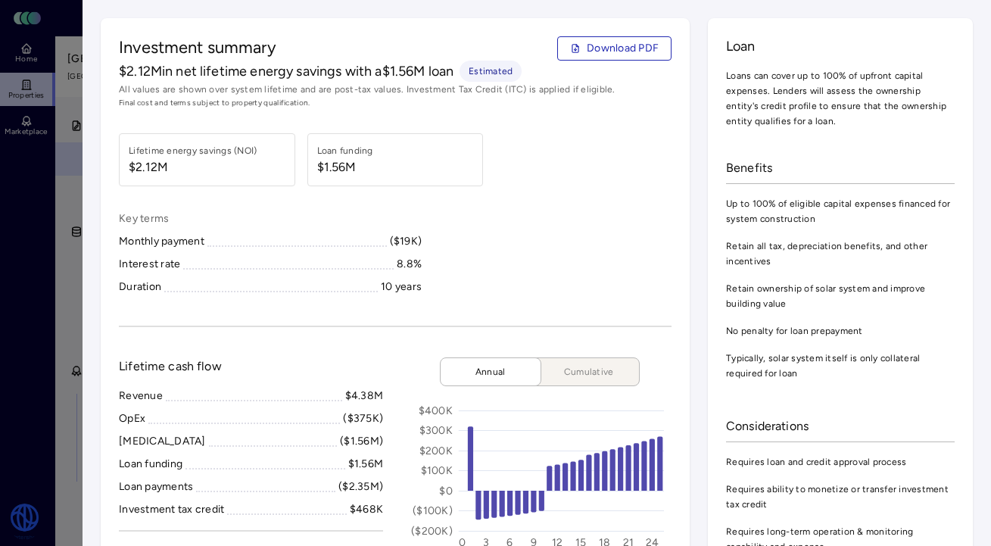
click at [54, 219] on div at bounding box center [495, 273] width 991 height 546
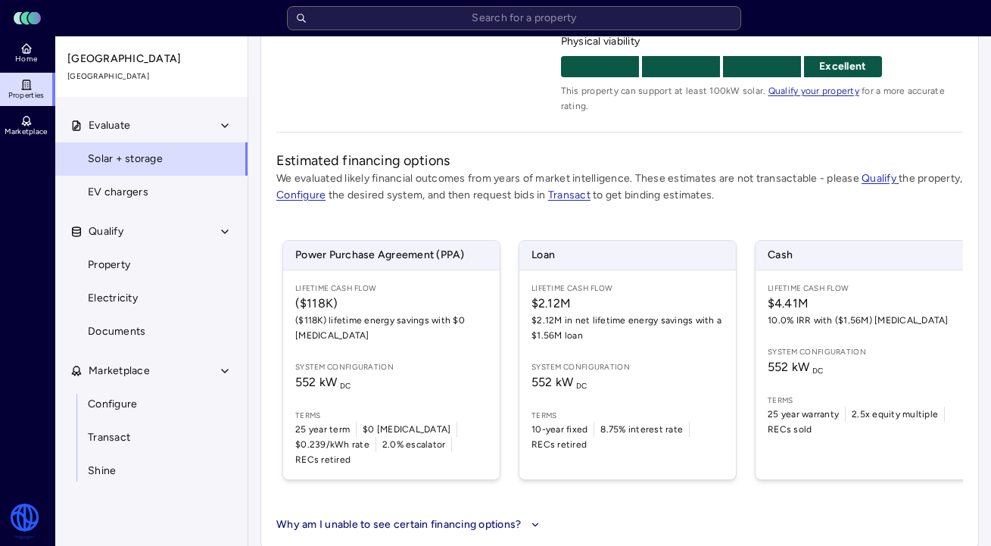
click at [851, 331] on div "Lifetime Cash Flow $4.41M 10.0% IRR with ($1.56M) CapEx System configuration 55…" at bounding box center [864, 374] width 217 height 209
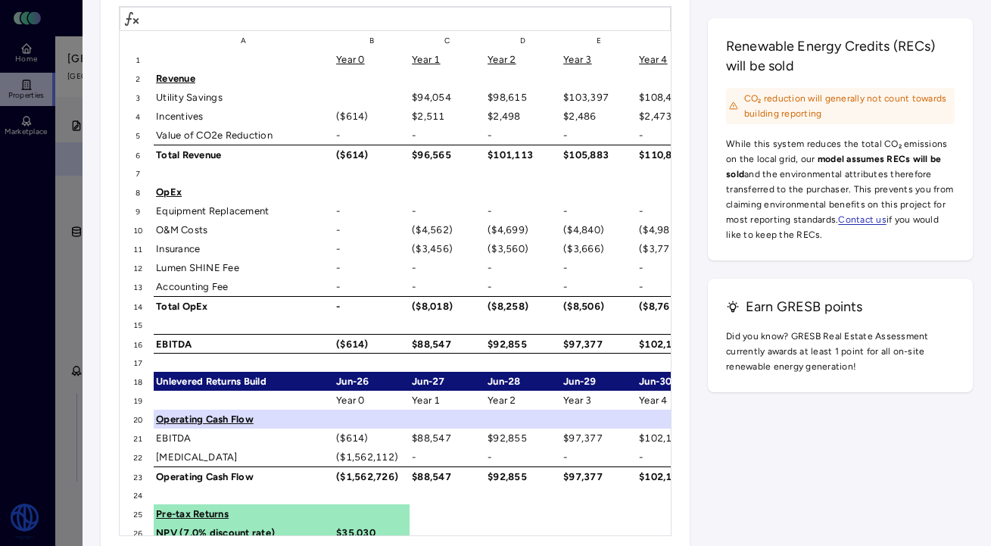
scroll to position [2411, 0]
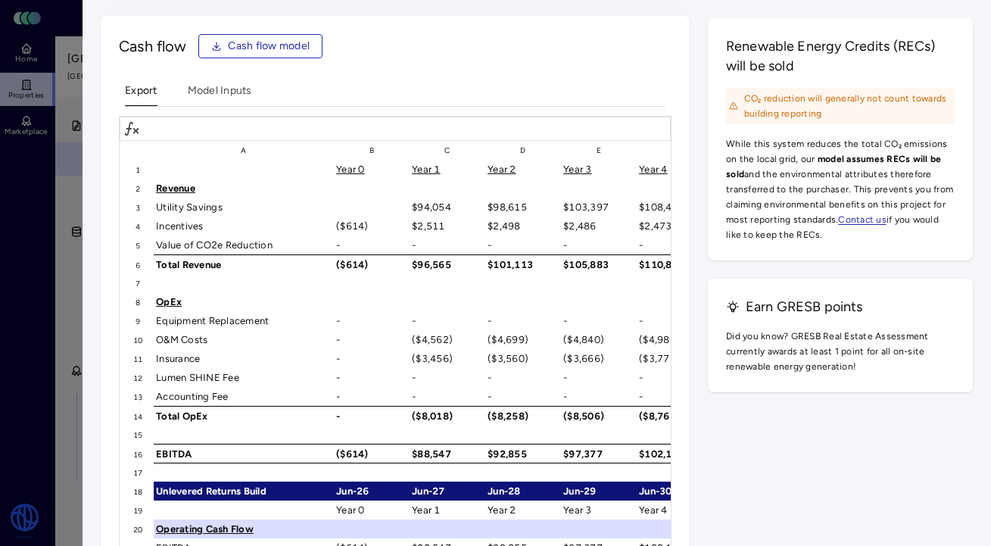
click at [287, 55] on span "Cash flow model" at bounding box center [269, 46] width 82 height 17
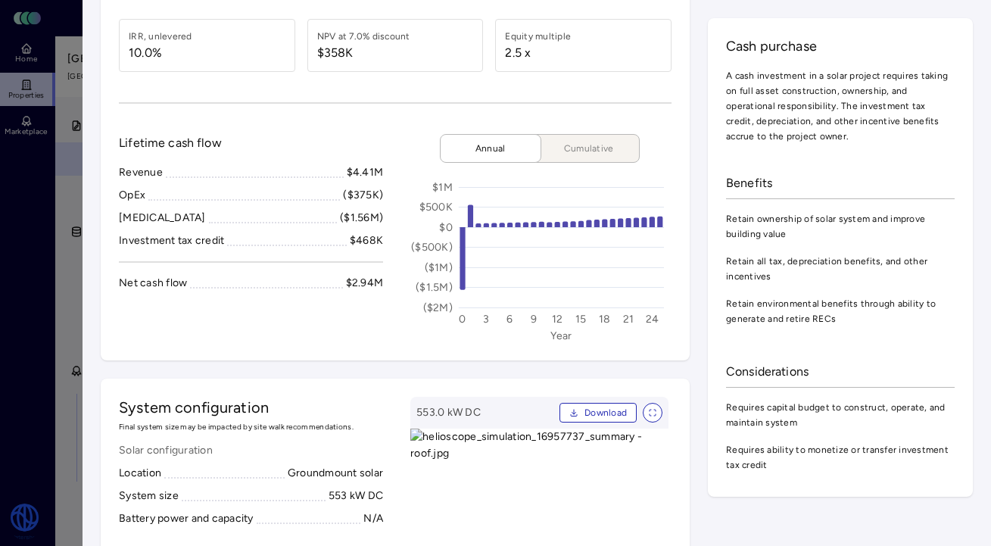
scroll to position [0, 0]
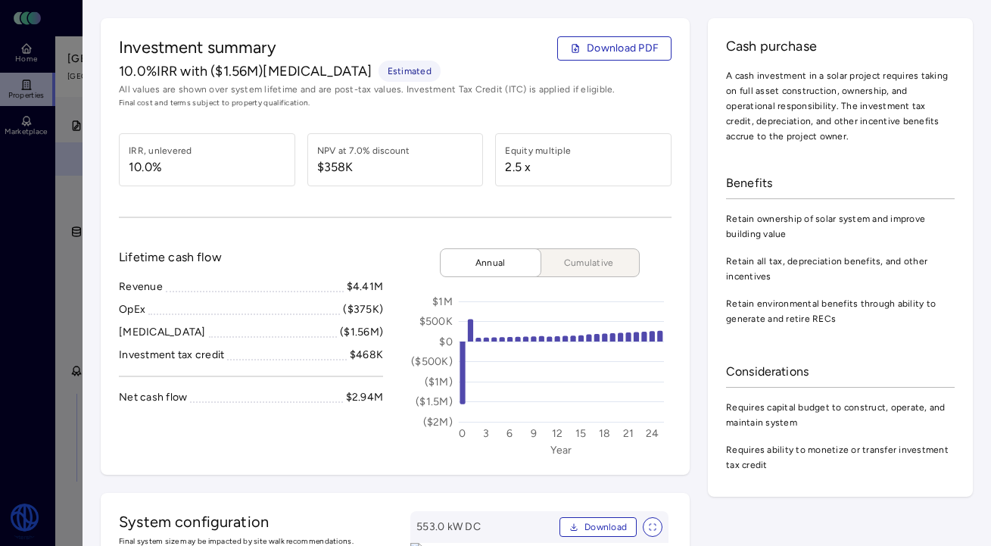
click at [52, 77] on div at bounding box center [495, 273] width 991 height 546
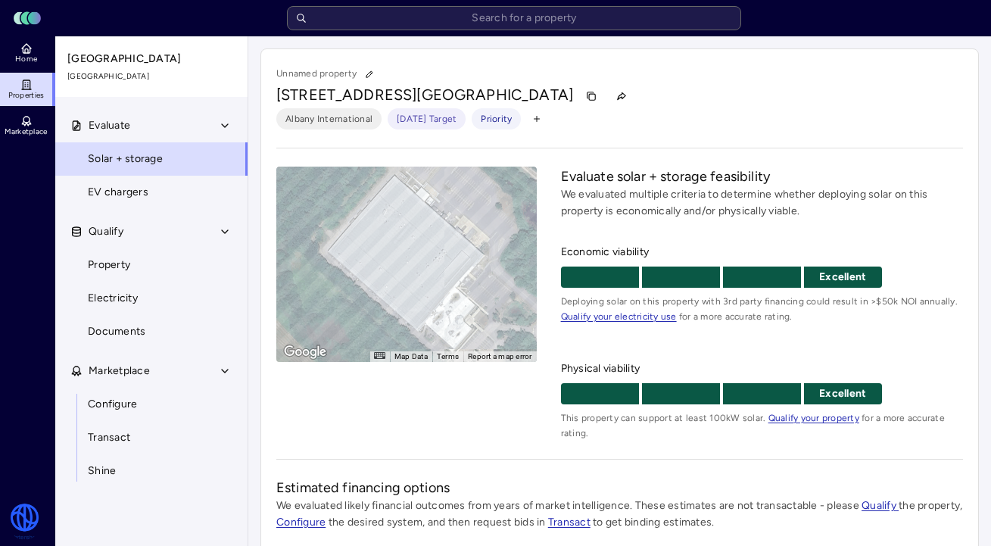
scroll to position [327, 0]
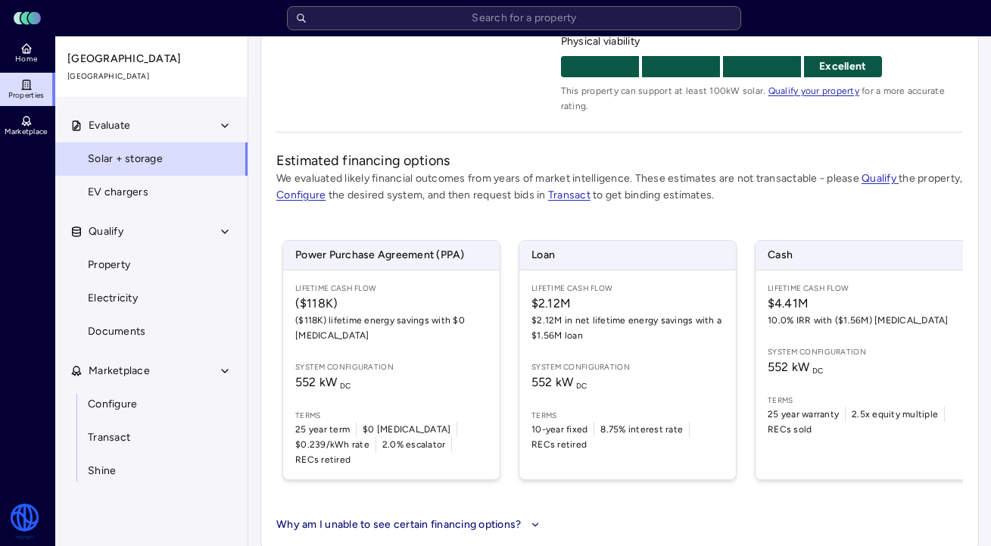
click at [582, 261] on span "Loan" at bounding box center [628, 255] width 217 height 29
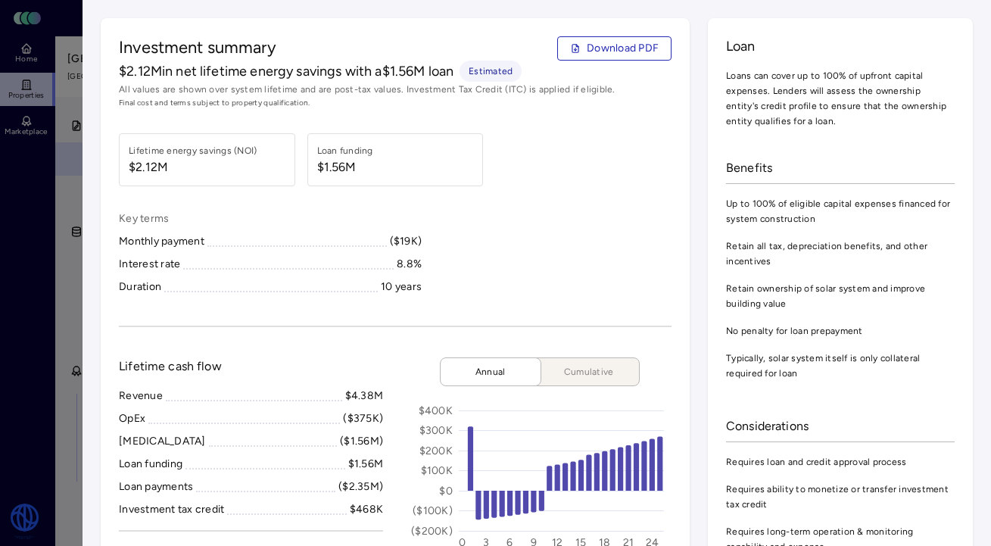
click at [45, 220] on div at bounding box center [495, 273] width 991 height 546
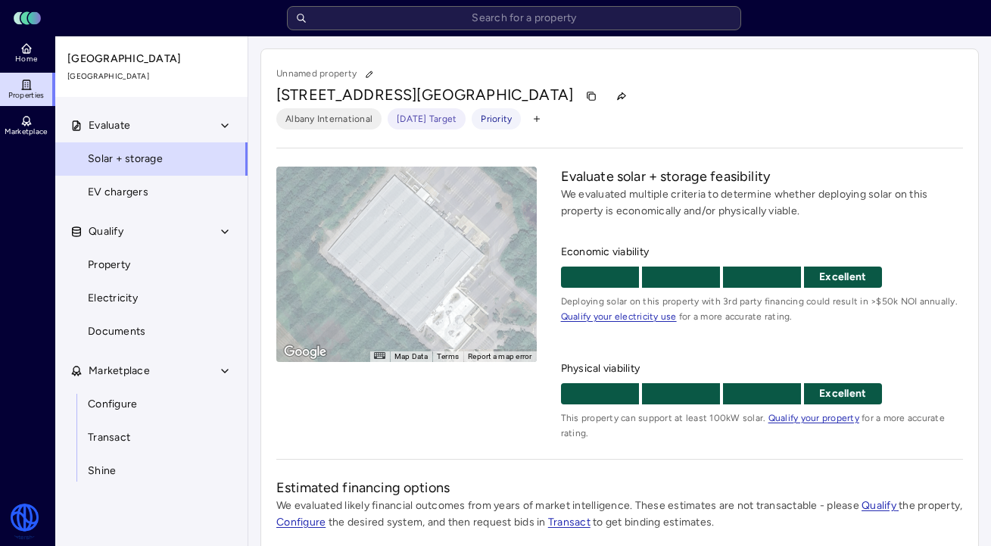
scroll to position [327, 0]
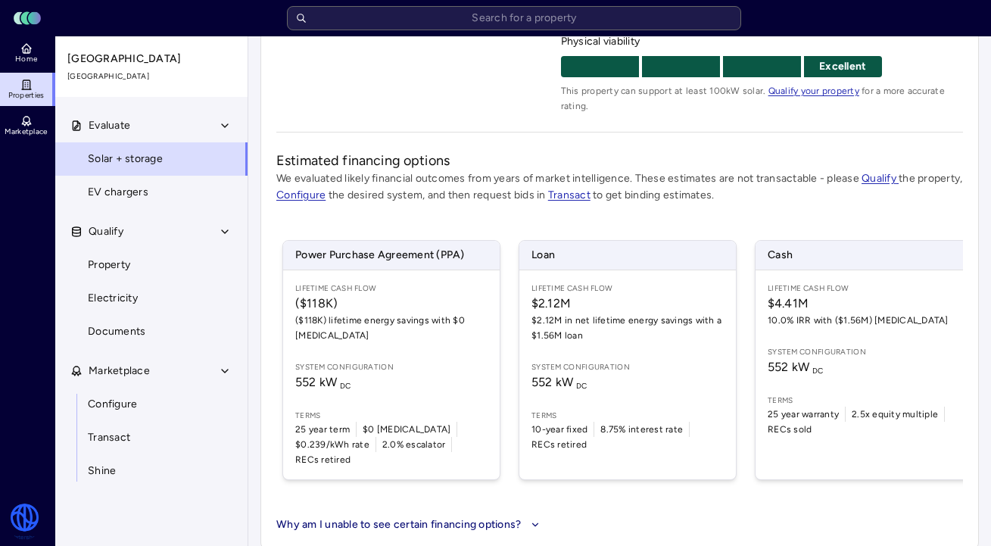
click at [800, 354] on span "System configuration" at bounding box center [864, 352] width 192 height 12
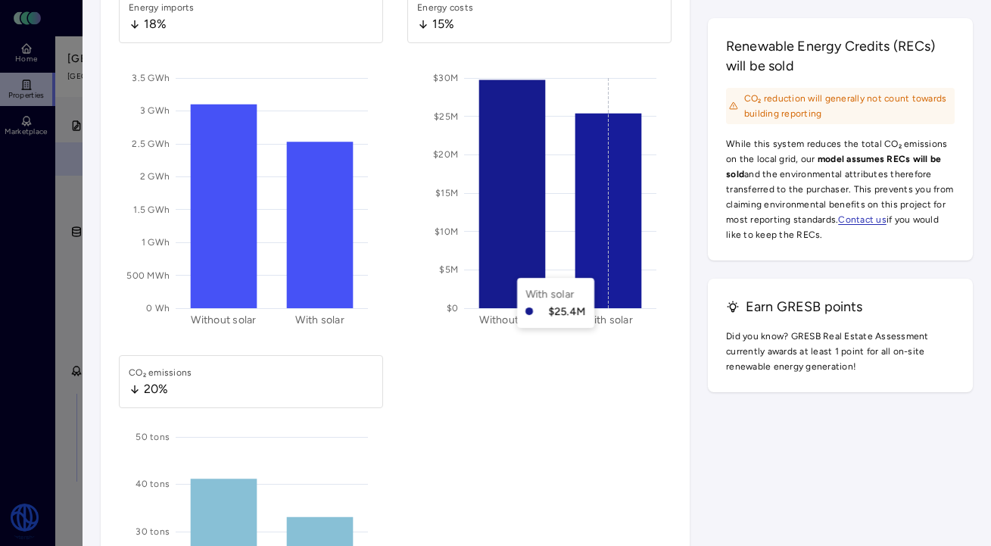
scroll to position [2033, 0]
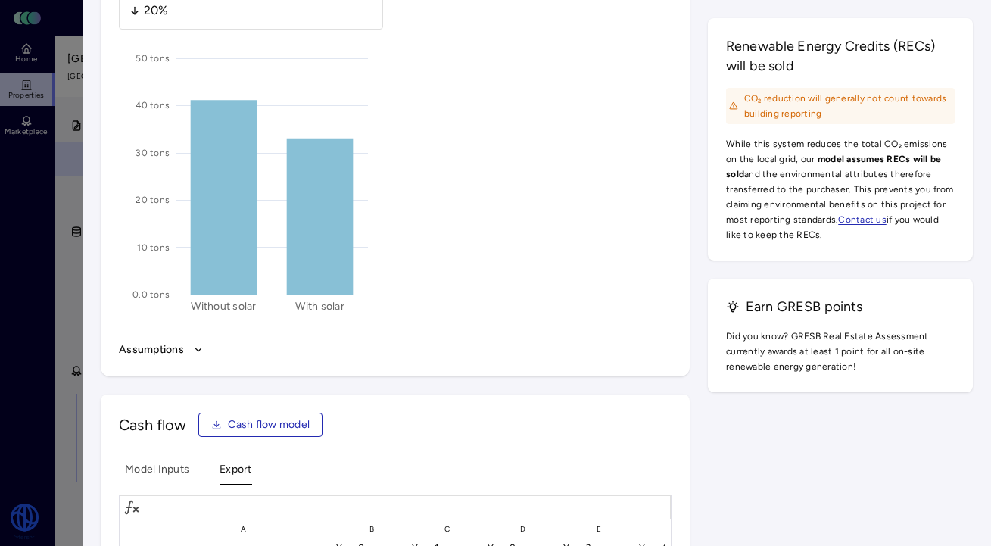
click at [176, 358] on button "Assumptions" at bounding box center [395, 350] width 553 height 17
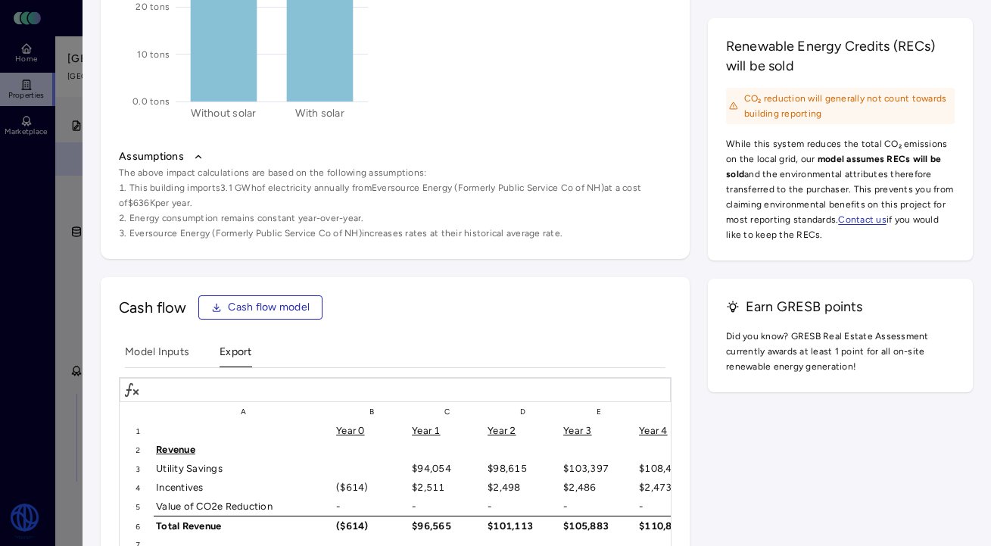
scroll to position [2299, 0]
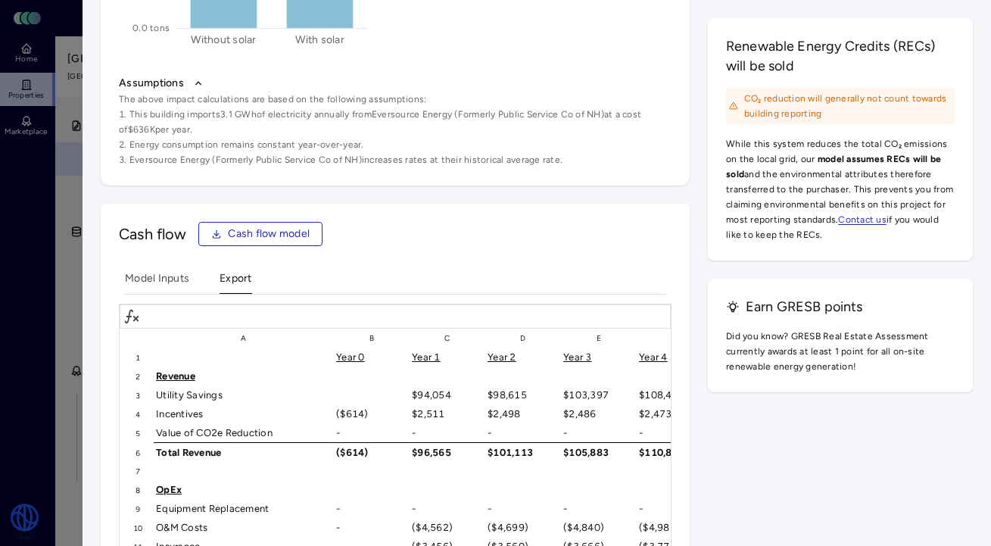
drag, startPoint x: 119, startPoint y: 195, endPoint x: 576, endPoint y: 268, distance: 462.4
copy div "The above impact calculations are based on the following assumptions: This buil…"
click at [321, 152] on li "Energy consumption remains constant year-over-year." at bounding box center [395, 144] width 553 height 15
drag, startPoint x: 117, startPoint y: 211, endPoint x: 565, endPoint y: 260, distance: 450.3
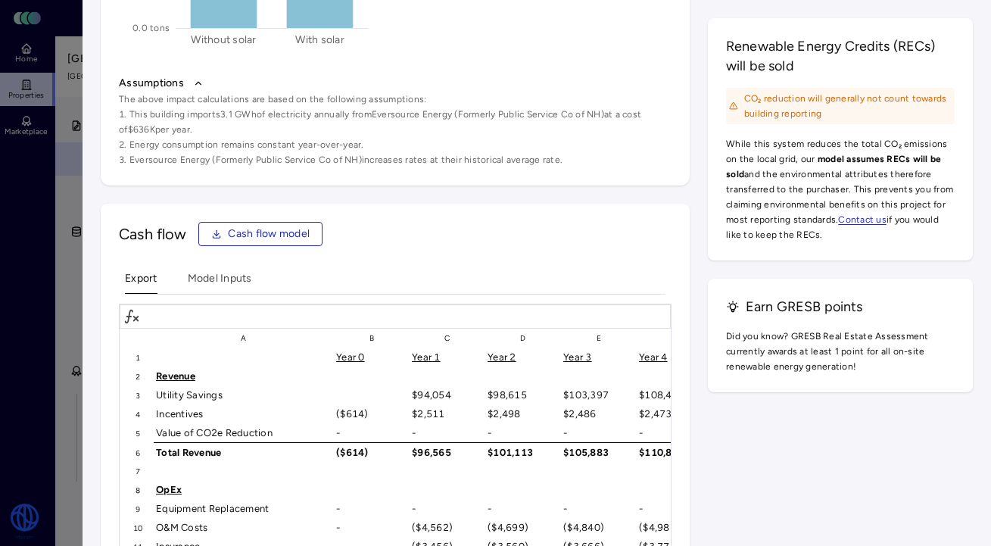
click at [565, 170] on div "Assumptions The above impact calculations are based on the following assumption…" at bounding box center [395, 121] width 559 height 98
copy ol "This building imports 3.1 GWh of electricity annually from Eversource Energy (F…"
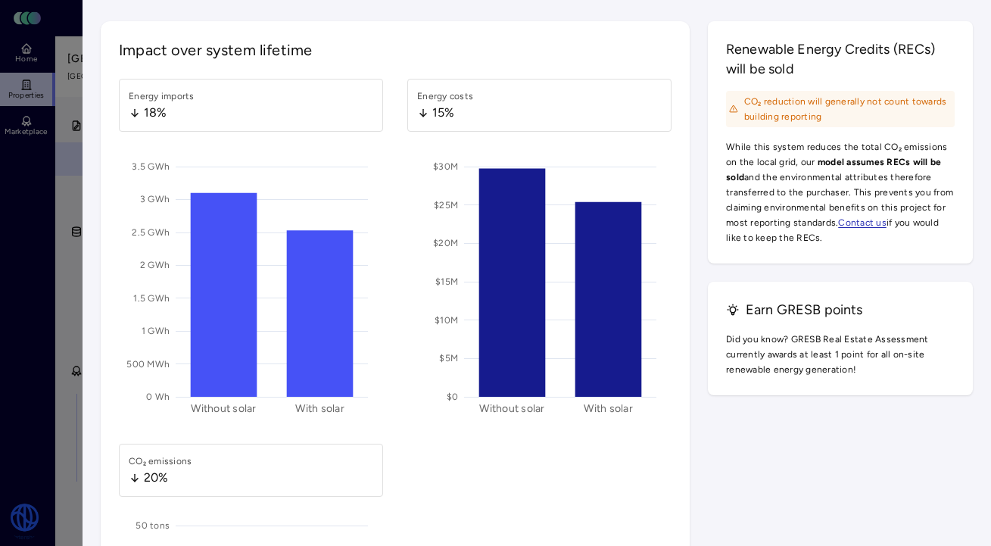
scroll to position [1643, 0]
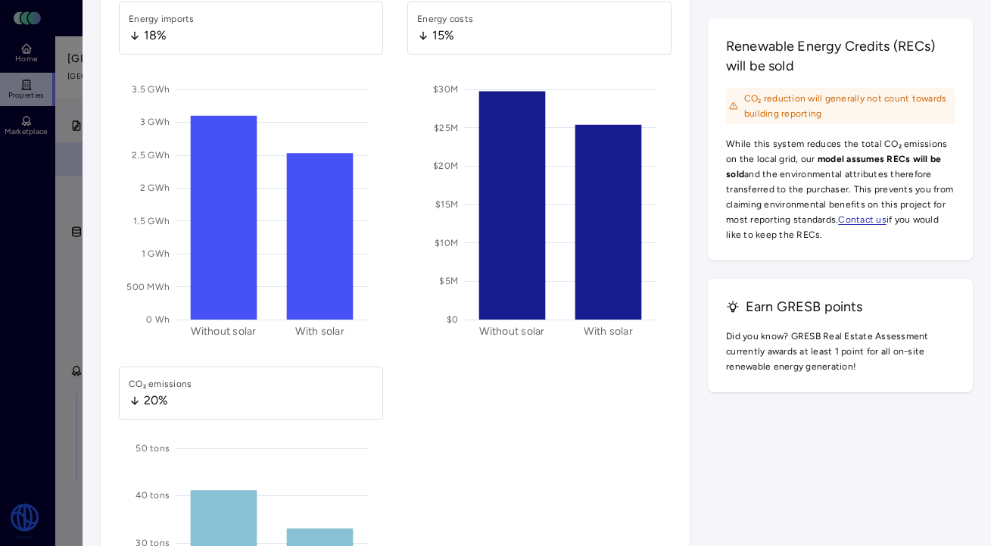
click at [458, 45] on div "15%" at bounding box center [445, 36] width 56 height 18
click at [437, 45] on div "15%" at bounding box center [445, 36] width 56 height 18
click at [472, 90] on div "Impact over system lifetime Energy imports 18% 0 Wh 500 MWh 1 GWh 1.5 GWh 2 GWh…" at bounding box center [395, 393] width 589 height 898
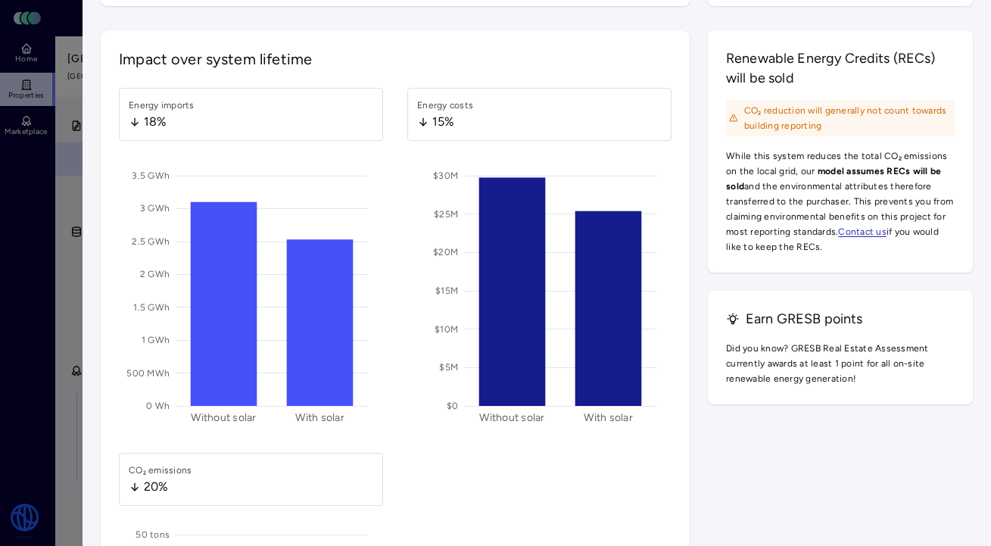
scroll to position [1570, 0]
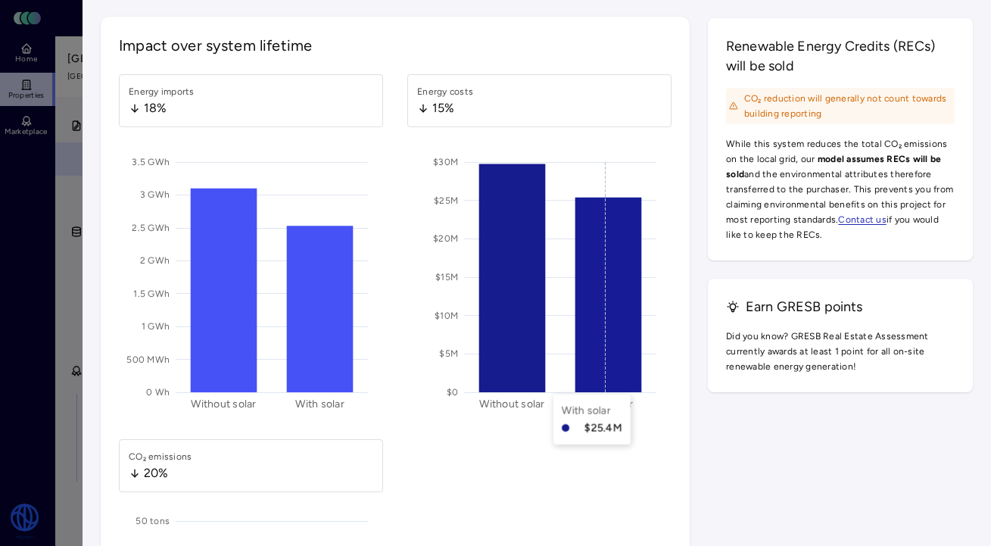
click at [645, 379] on icon "$0 $5M $10M $15M $20M $25M $30M Without solar With solar" at bounding box center [539, 277] width 264 height 276
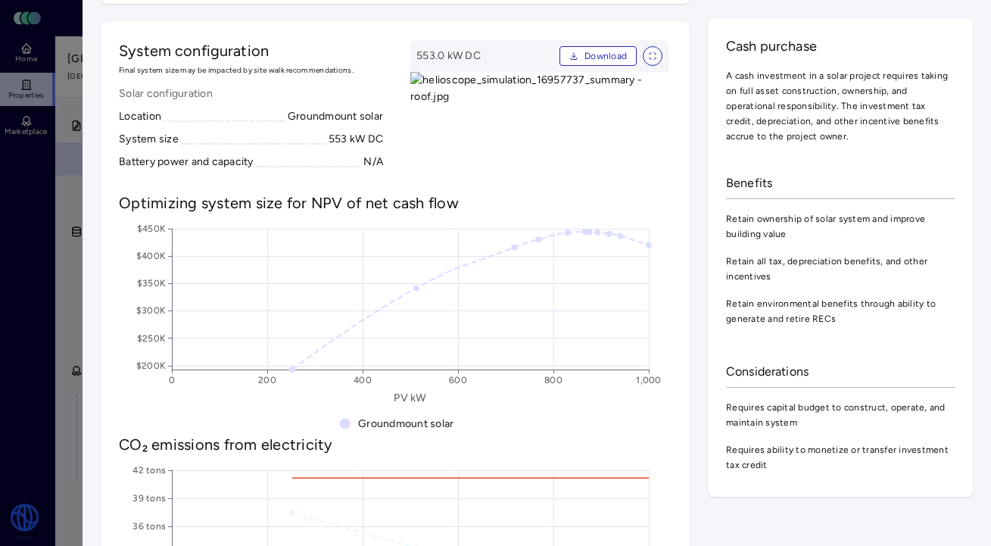
scroll to position [251, 0]
